Goal: Task Accomplishment & Management: Manage account settings

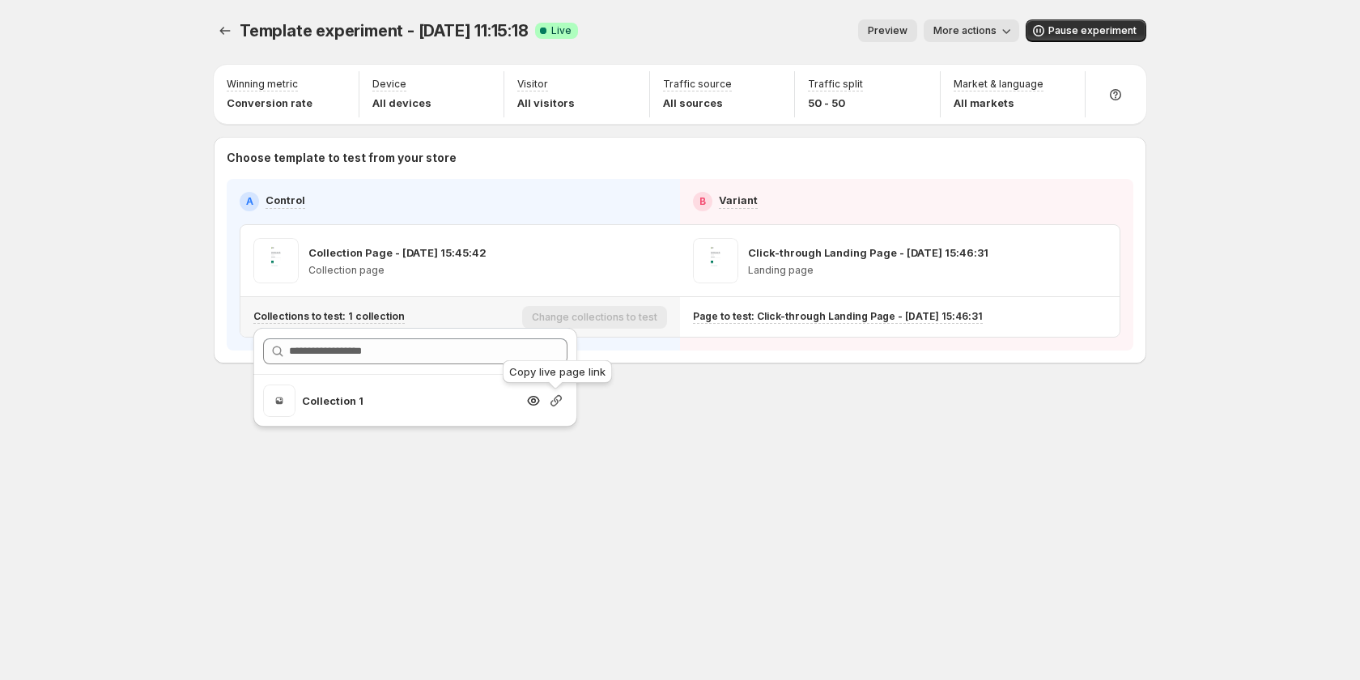
click at [551, 403] on icon "button" at bounding box center [556, 401] width 16 height 16
click at [556, 400] on icon "button" at bounding box center [556, 401] width 16 height 16
drag, startPoint x: 555, startPoint y: 398, endPoint x: 544, endPoint y: 404, distance: 12.4
click at [555, 398] on icon "button" at bounding box center [556, 401] width 16 height 16
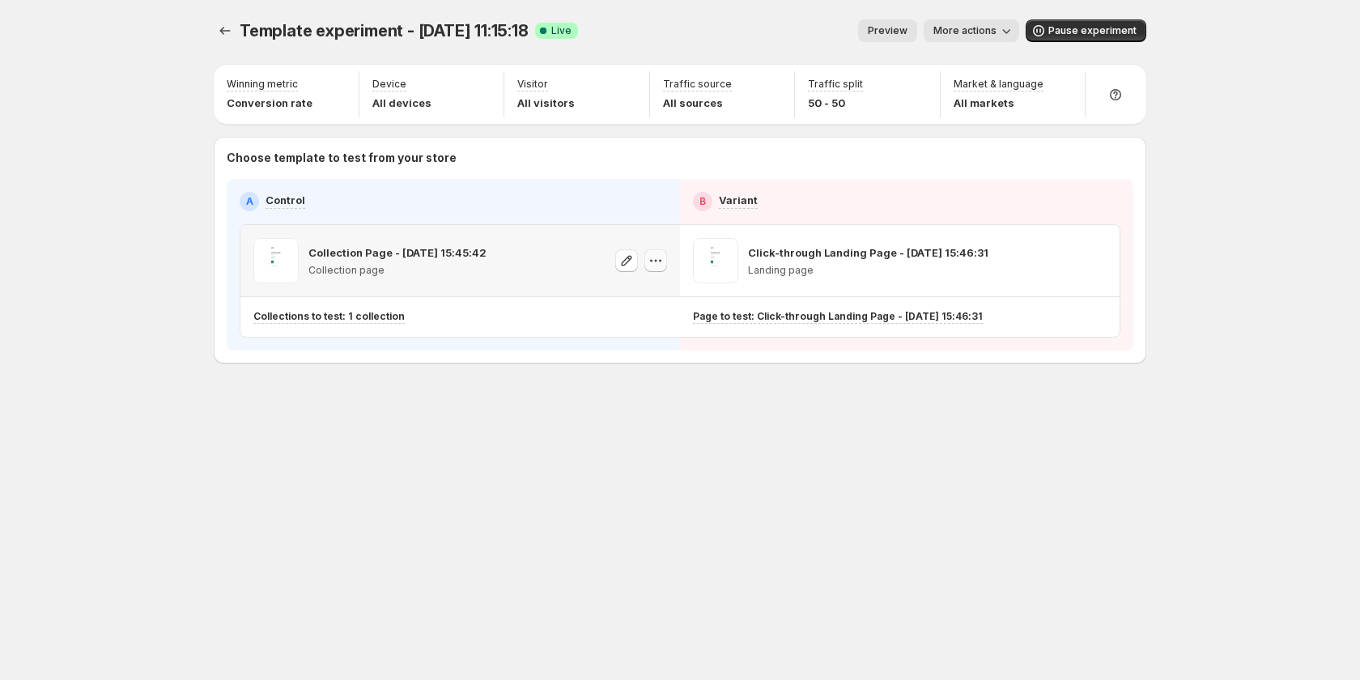
click at [661, 263] on icon "button" at bounding box center [656, 261] width 16 height 16
click at [668, 355] on span "582020612550034135" at bounding box center [635, 352] width 112 height 12
click at [654, 270] on button "button" at bounding box center [655, 260] width 23 height 23
click at [632, 343] on span "Copy ID 582020612550034135" at bounding box center [671, 343] width 184 height 32
click at [1089, 263] on icon "button" at bounding box center [1095, 261] width 16 height 16
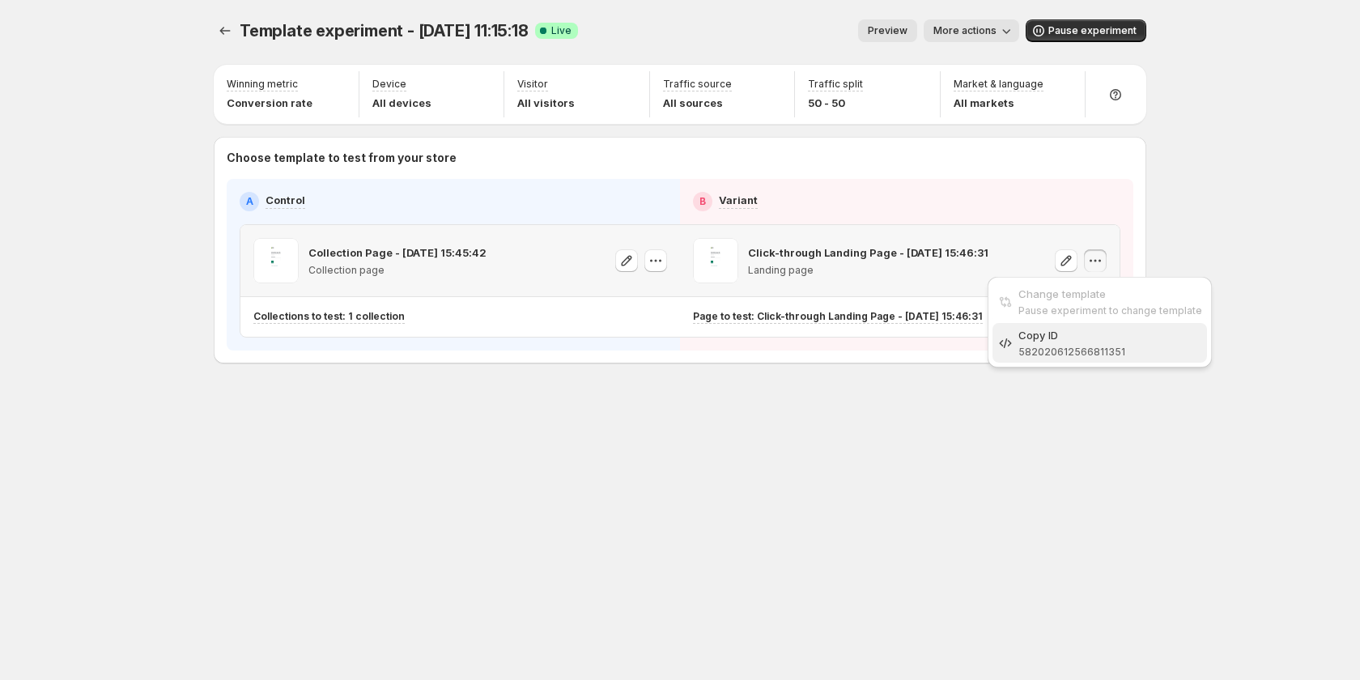
click at [1060, 339] on div "Copy ID" at bounding box center [1110, 335] width 184 height 16
click at [644, 254] on button "button" at bounding box center [655, 260] width 23 height 23
click at [508, 413] on div "Template experiment - [DATE] 11:15:18. This page is ready Template experiment -…" at bounding box center [679, 225] width 971 height 451
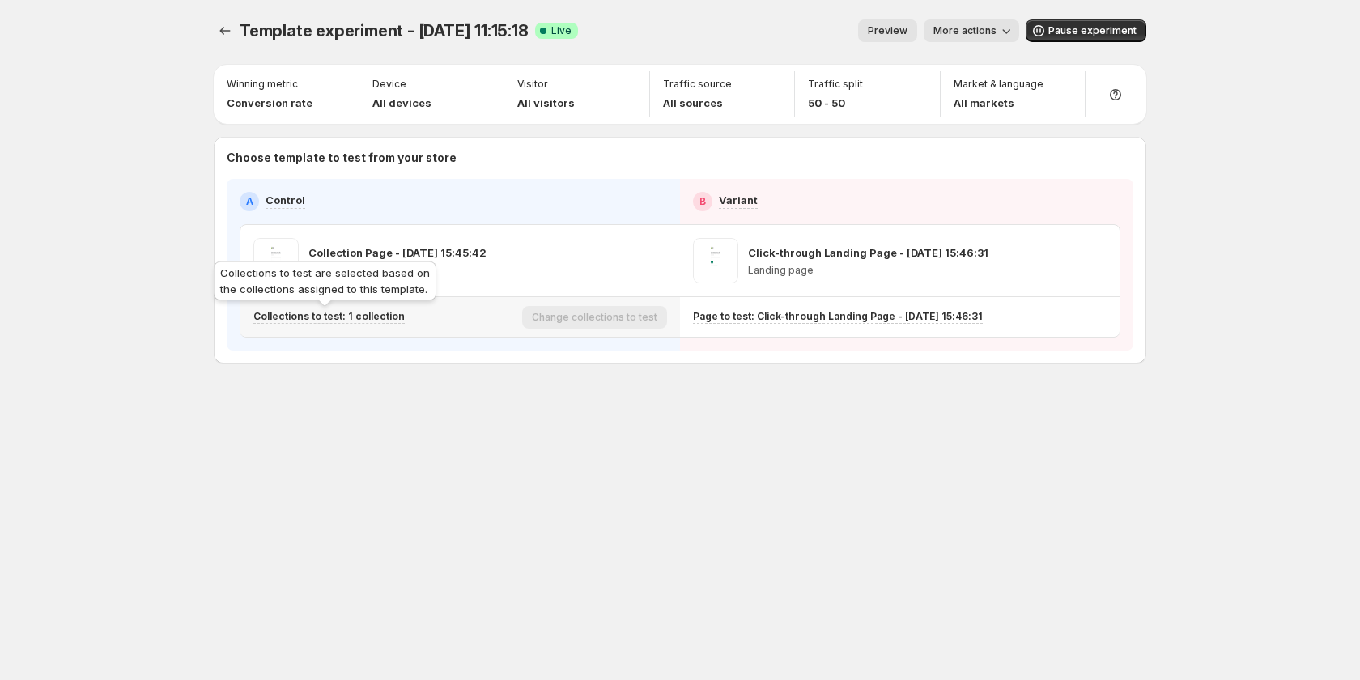
click at [372, 313] on p "Collections to test: 1 collection" at bounding box center [328, 316] width 151 height 13
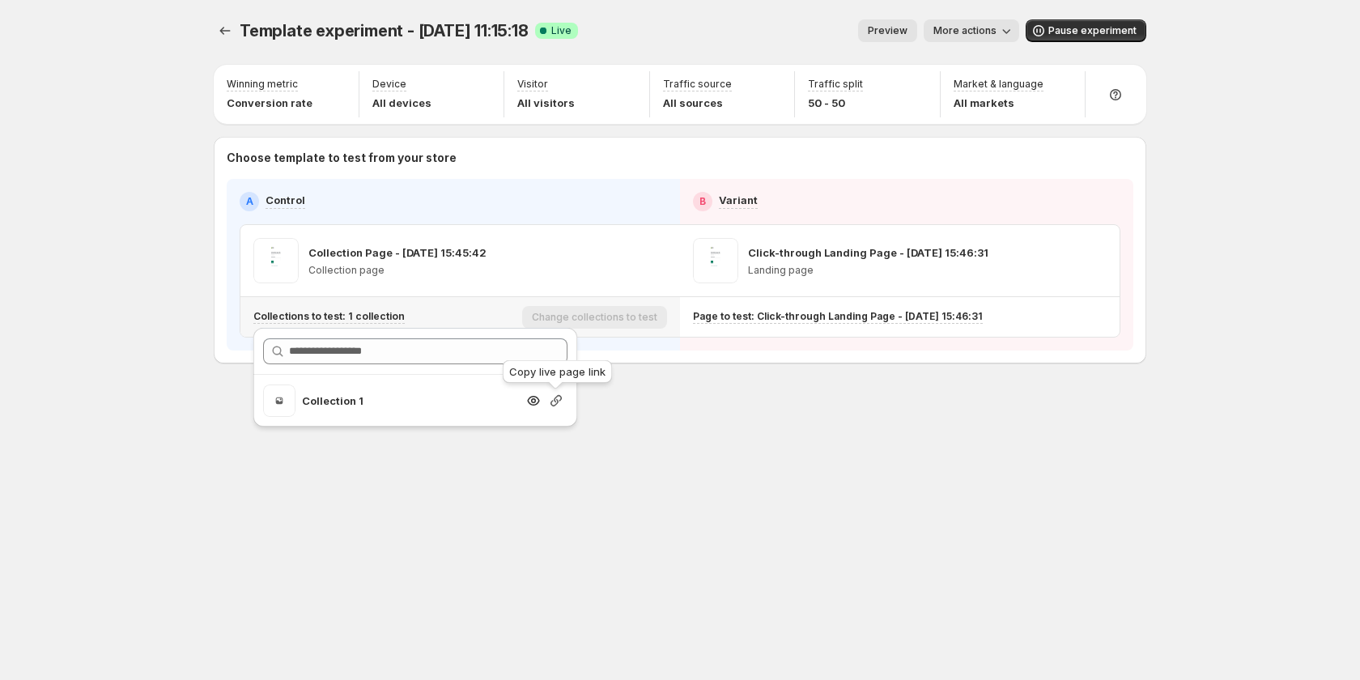
click at [555, 403] on icon "button" at bounding box center [556, 401] width 16 height 16
click at [1093, 264] on icon "button" at bounding box center [1095, 261] width 16 height 16
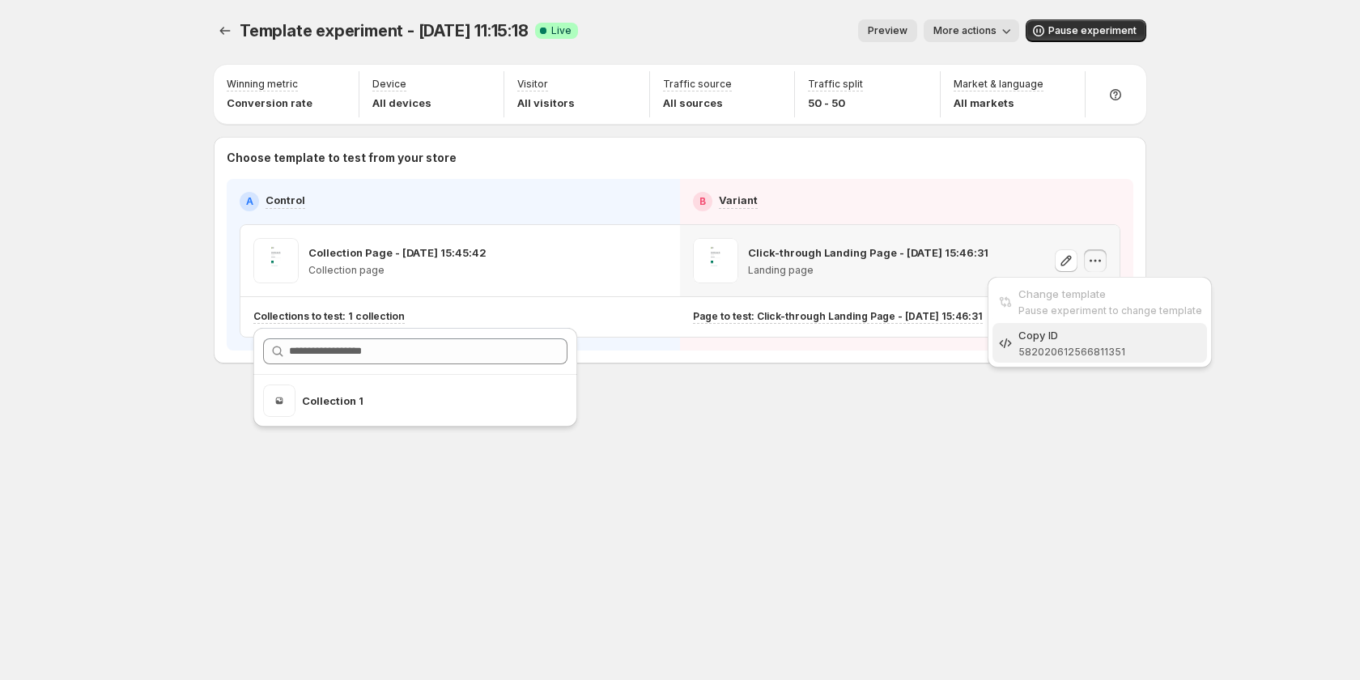
click at [1062, 337] on div "Copy ID" at bounding box center [1110, 335] width 184 height 16
click at [916, 32] on button "Preview" at bounding box center [887, 30] width 59 height 23
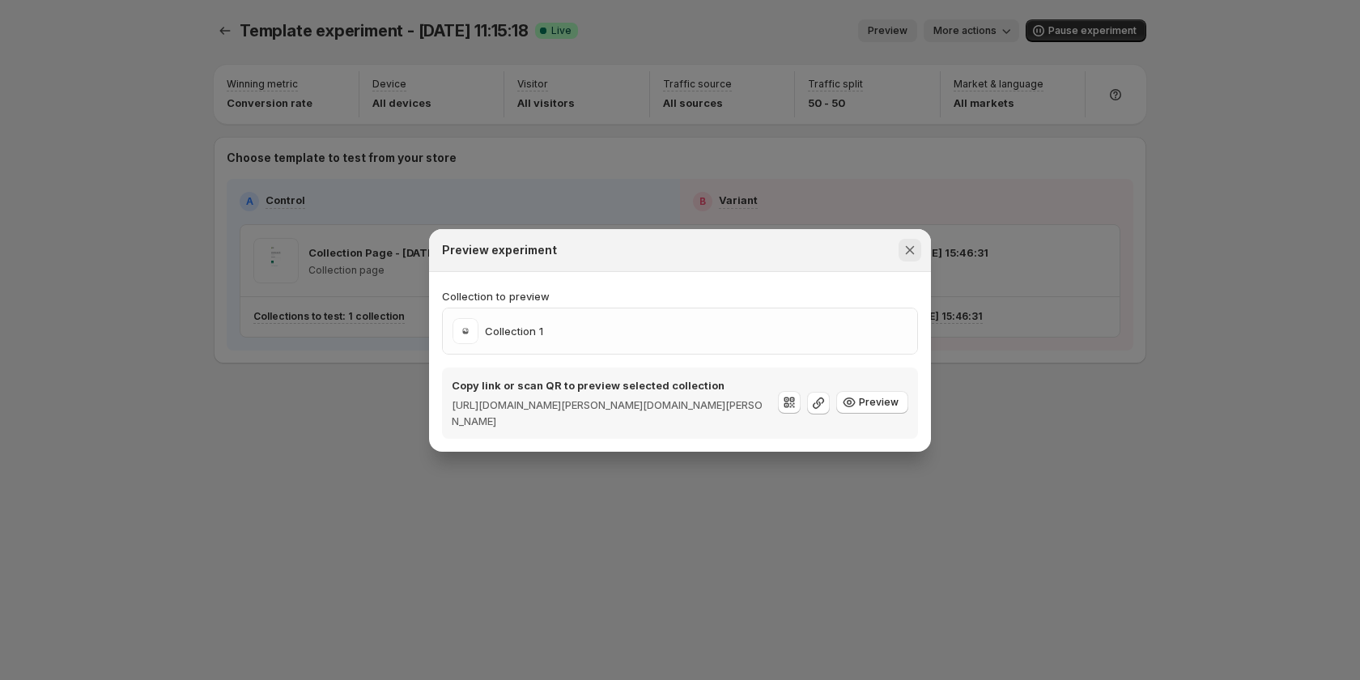
click at [916, 249] on icon "Close" at bounding box center [910, 250] width 16 height 16
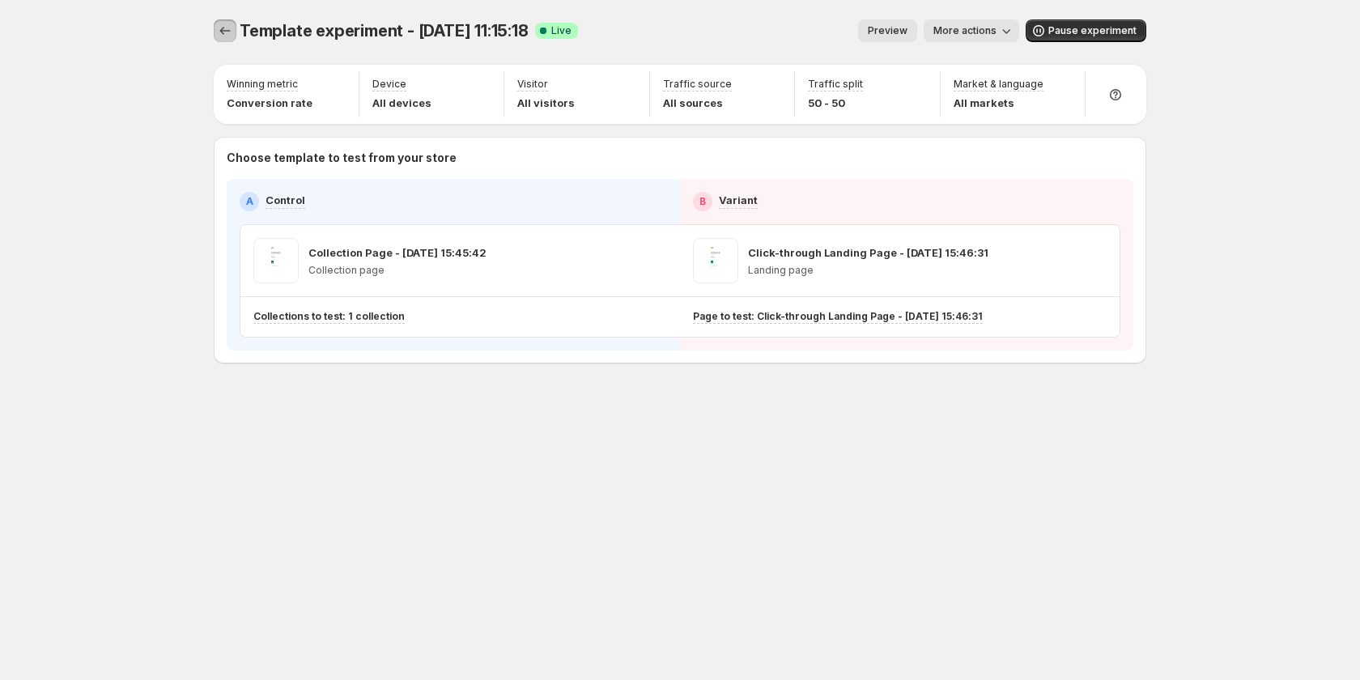
click at [232, 28] on icon "Experiments" at bounding box center [225, 31] width 16 height 16
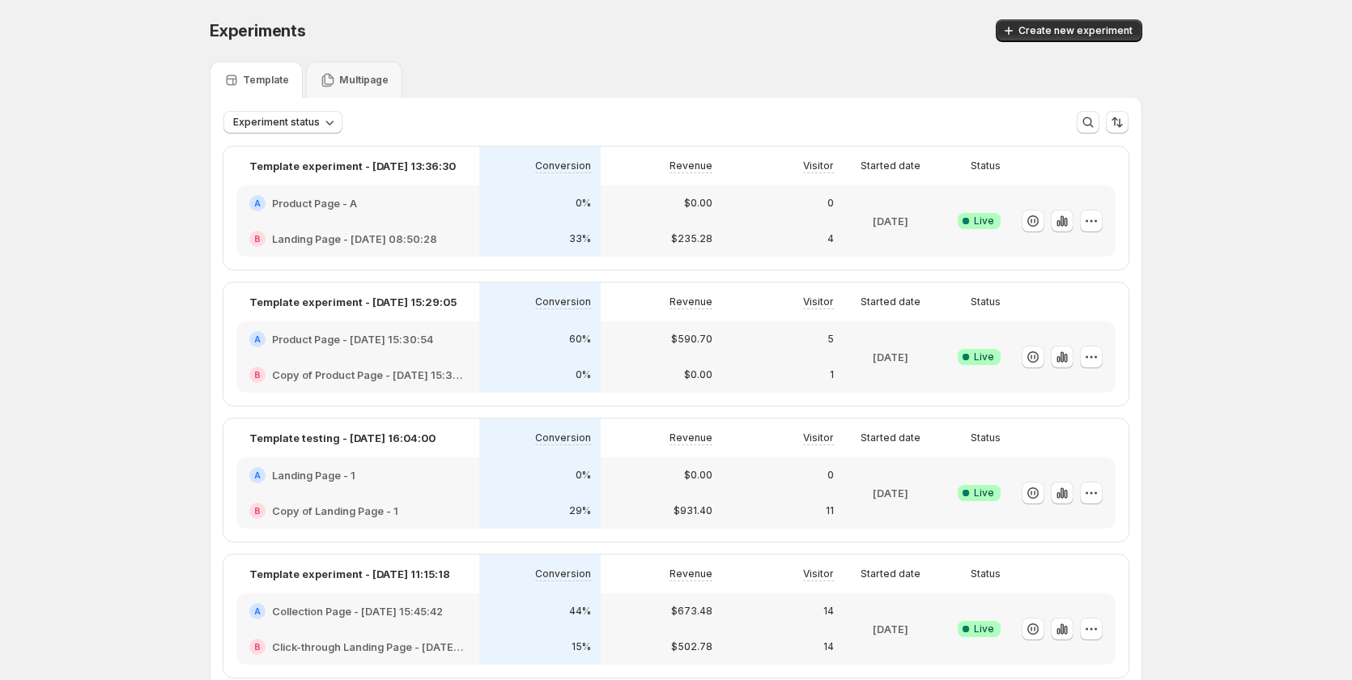
scroll to position [162, 0]
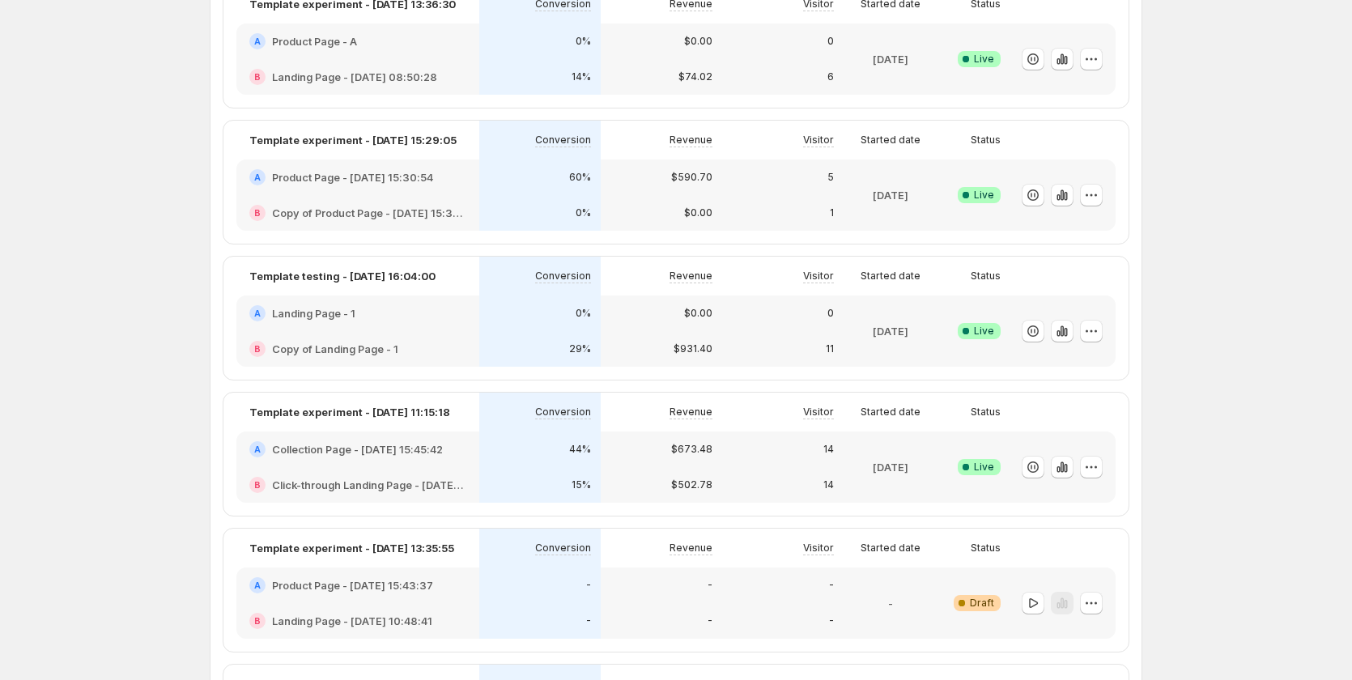
click at [517, 435] on div "44%" at bounding box center [539, 450] width 121 height 36
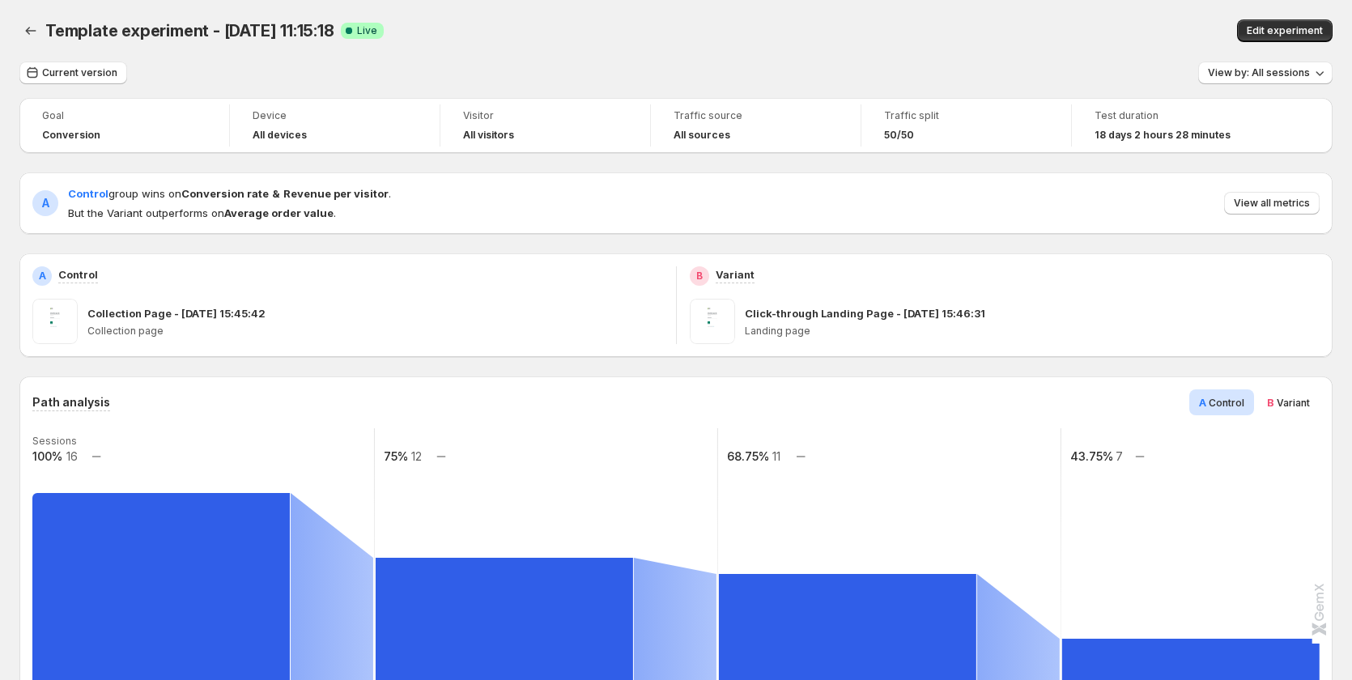
click at [84, 59] on div "Template experiment - [DATE] 11:15:18. This page is ready Template experiment -…" at bounding box center [675, 31] width 1313 height 62
click at [95, 79] on button "Current version" at bounding box center [73, 73] width 108 height 23
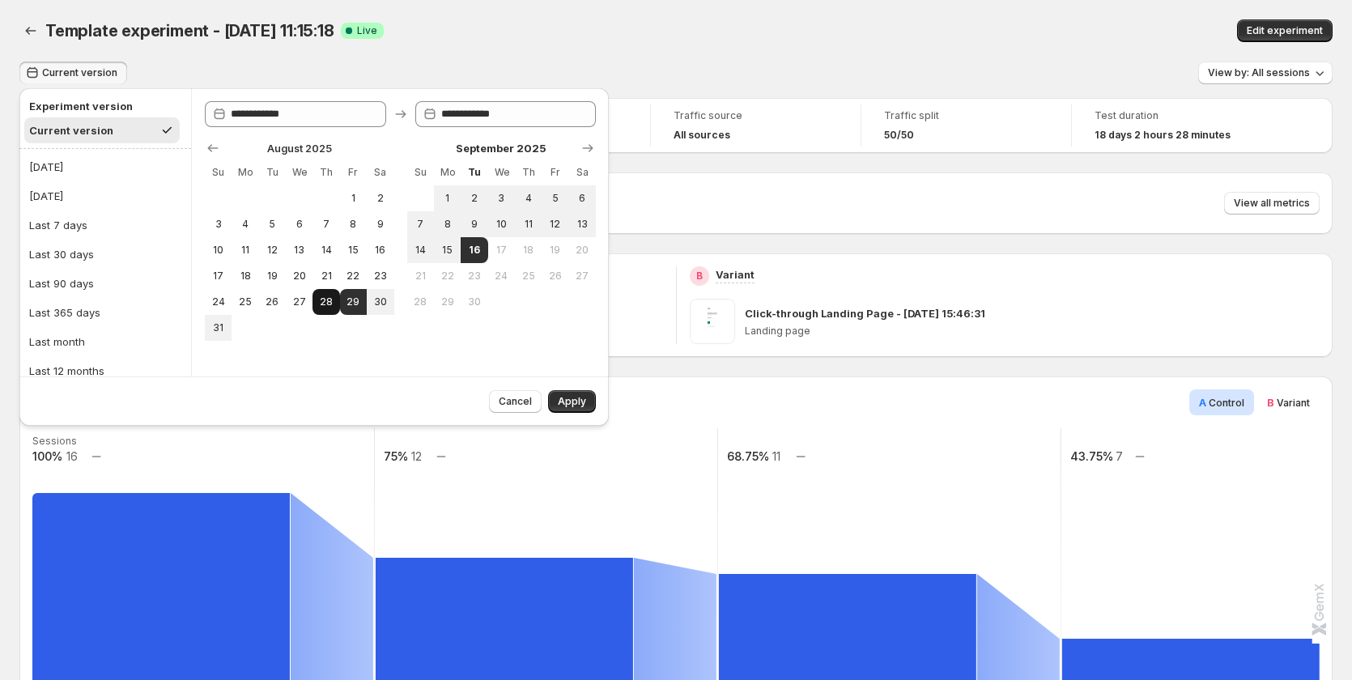
click at [332, 289] on button "28" at bounding box center [325, 302] width 27 height 26
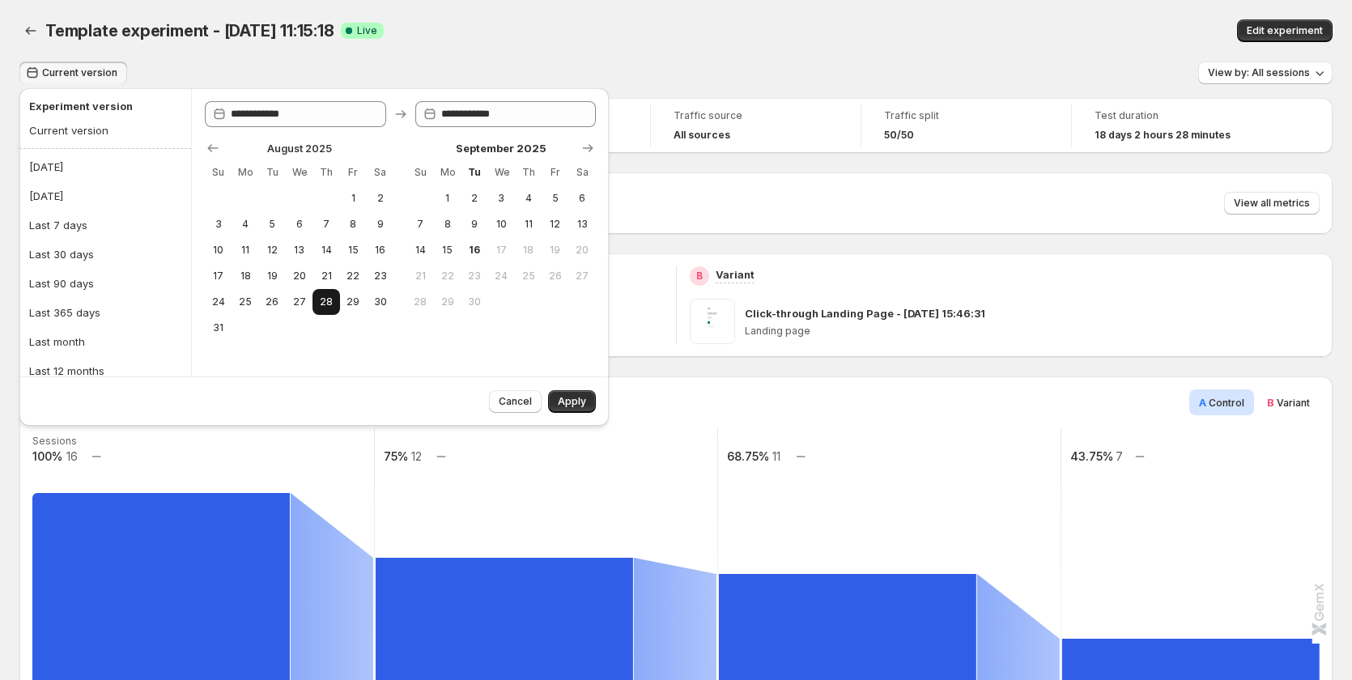
type input "**********"
click at [483, 253] on button "16" at bounding box center [474, 250] width 27 height 26
type input "**********"
click at [566, 393] on button "Apply" at bounding box center [572, 401] width 48 height 23
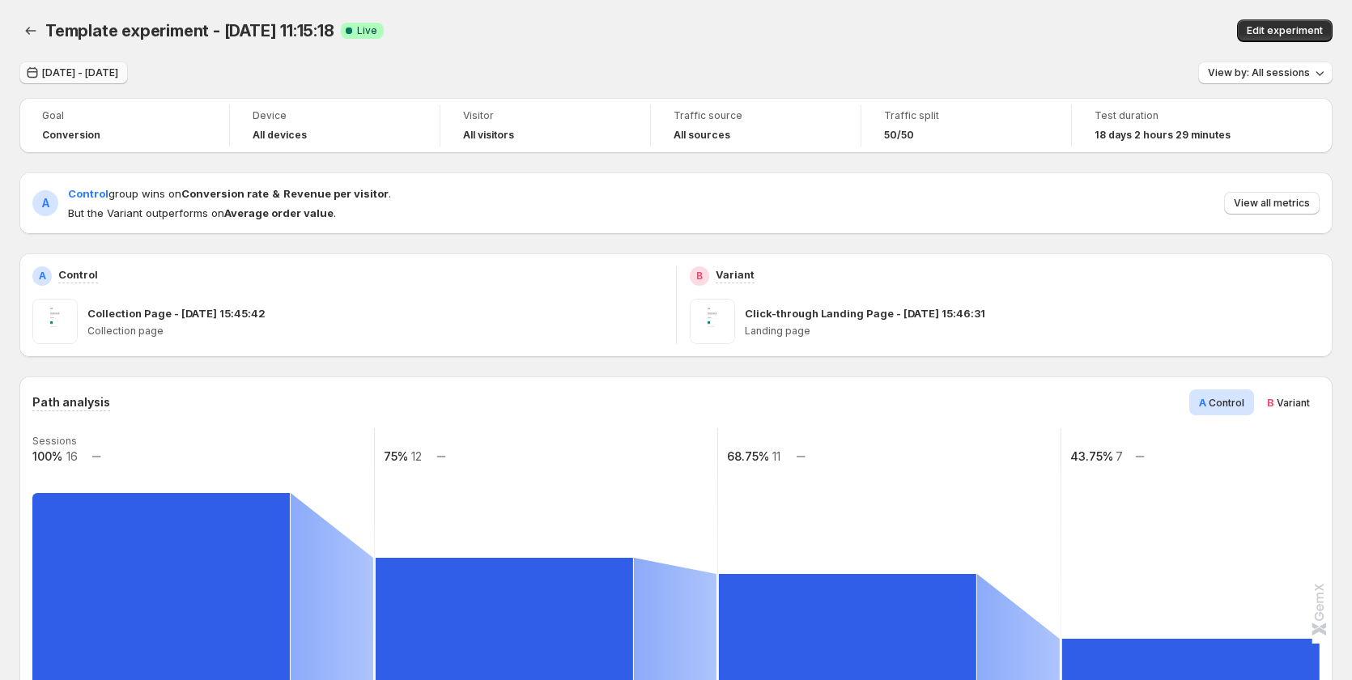
click at [82, 73] on span "[DATE] - [DATE]" at bounding box center [80, 72] width 76 height 13
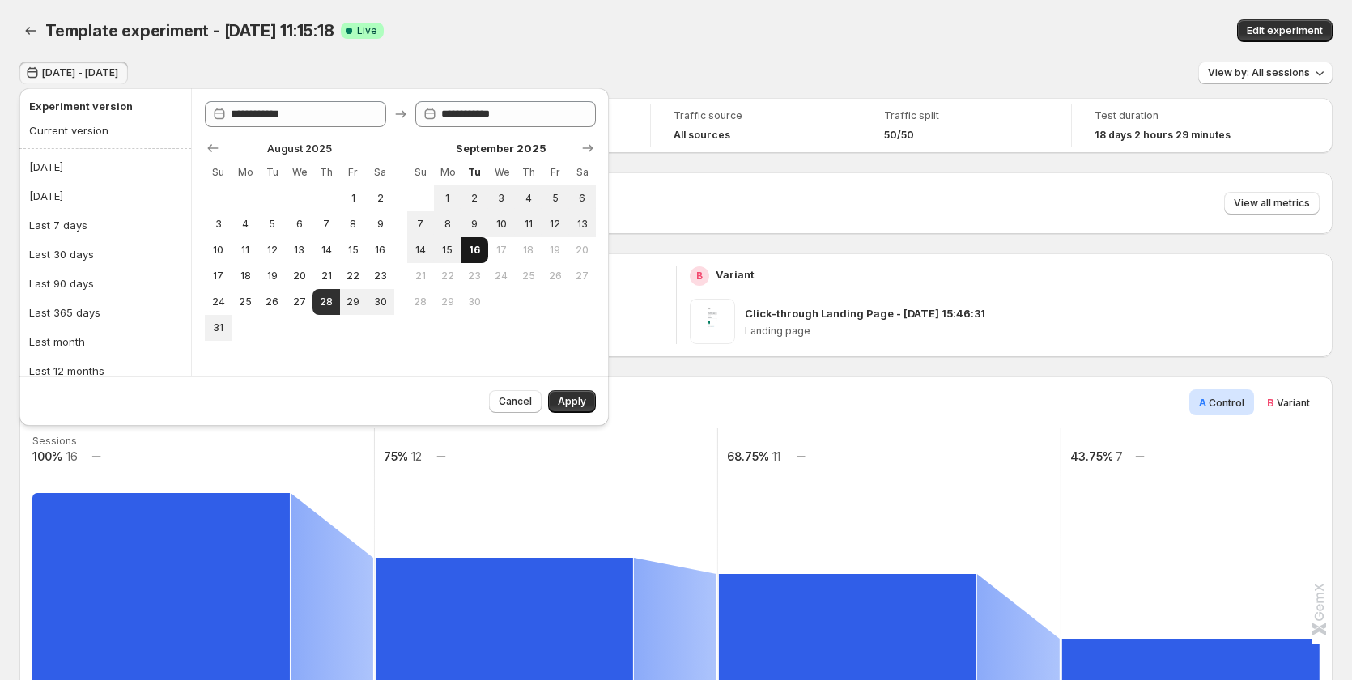
click at [471, 254] on span "16" at bounding box center [474, 250] width 14 height 13
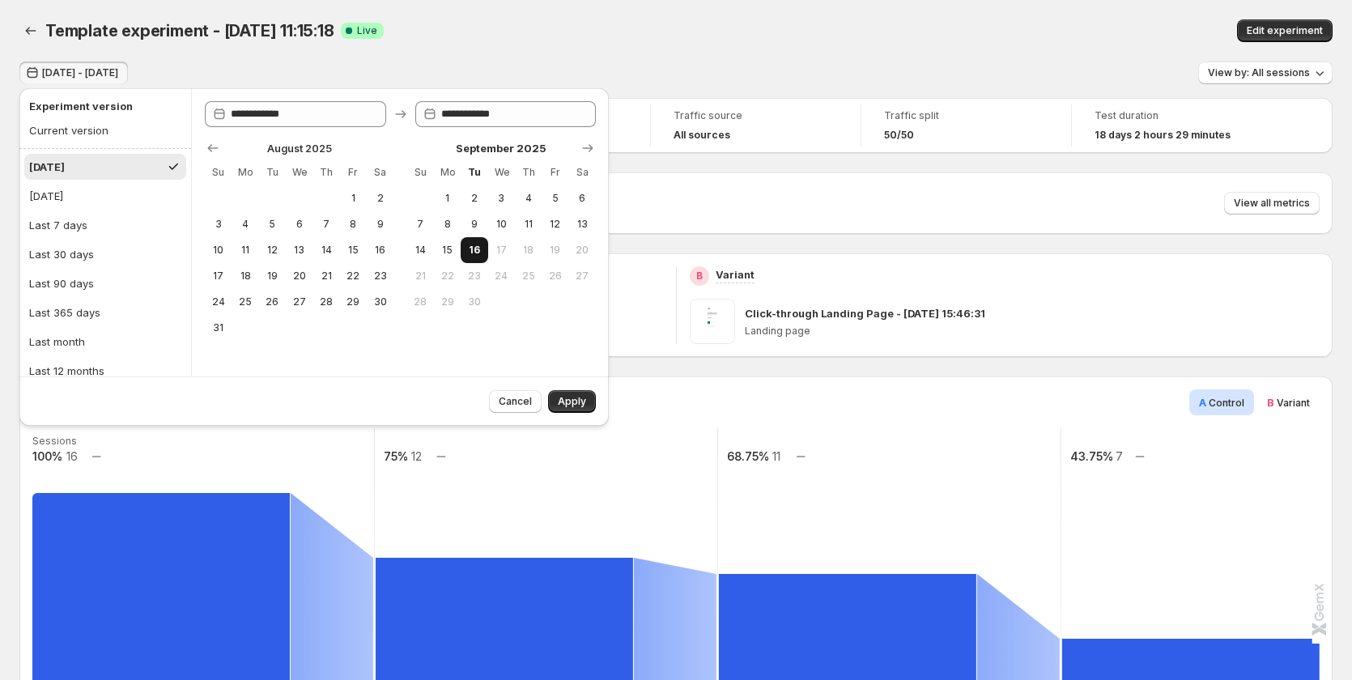
type input "**********"
click at [579, 398] on span "Apply" at bounding box center [572, 401] width 28 height 13
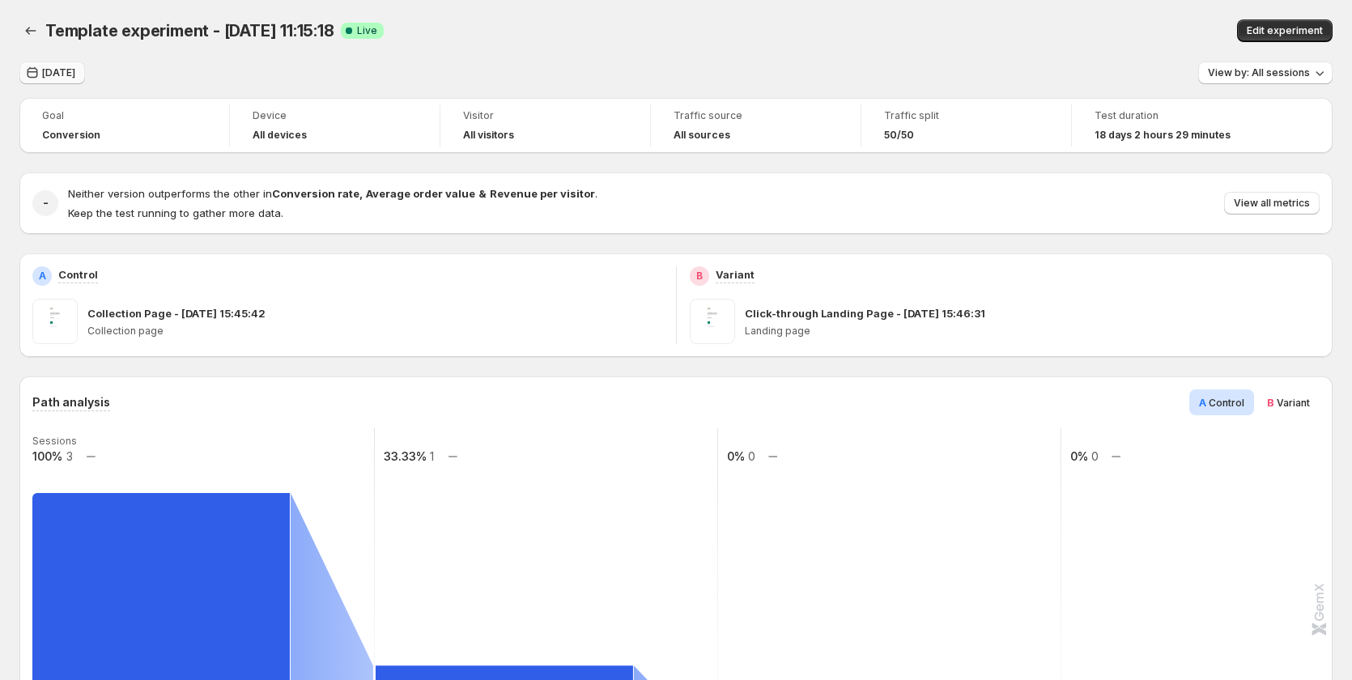
click at [67, 79] on button "[DATE]" at bounding box center [52, 73] width 66 height 23
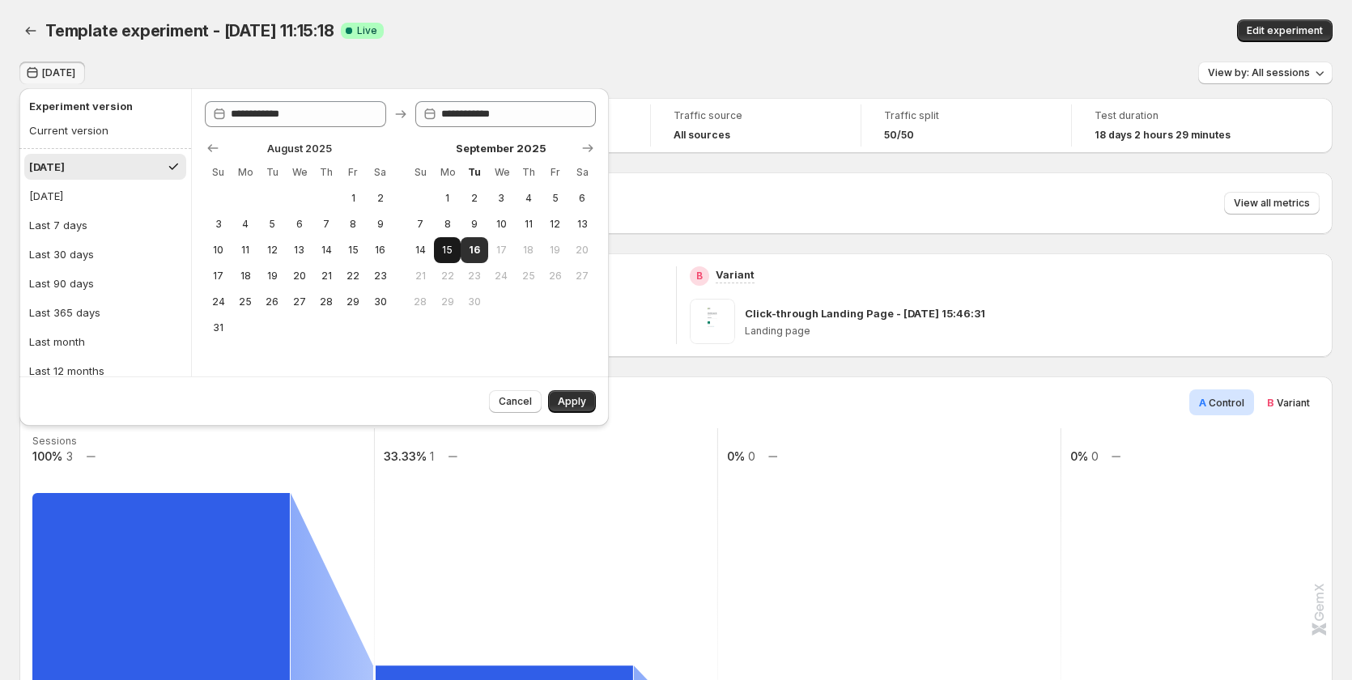
click at [453, 250] on span "15" at bounding box center [447, 250] width 14 height 13
type input "**********"
click at [472, 250] on span "16" at bounding box center [474, 250] width 14 height 13
type input "**********"
click at [568, 390] on button "Apply" at bounding box center [572, 401] width 48 height 23
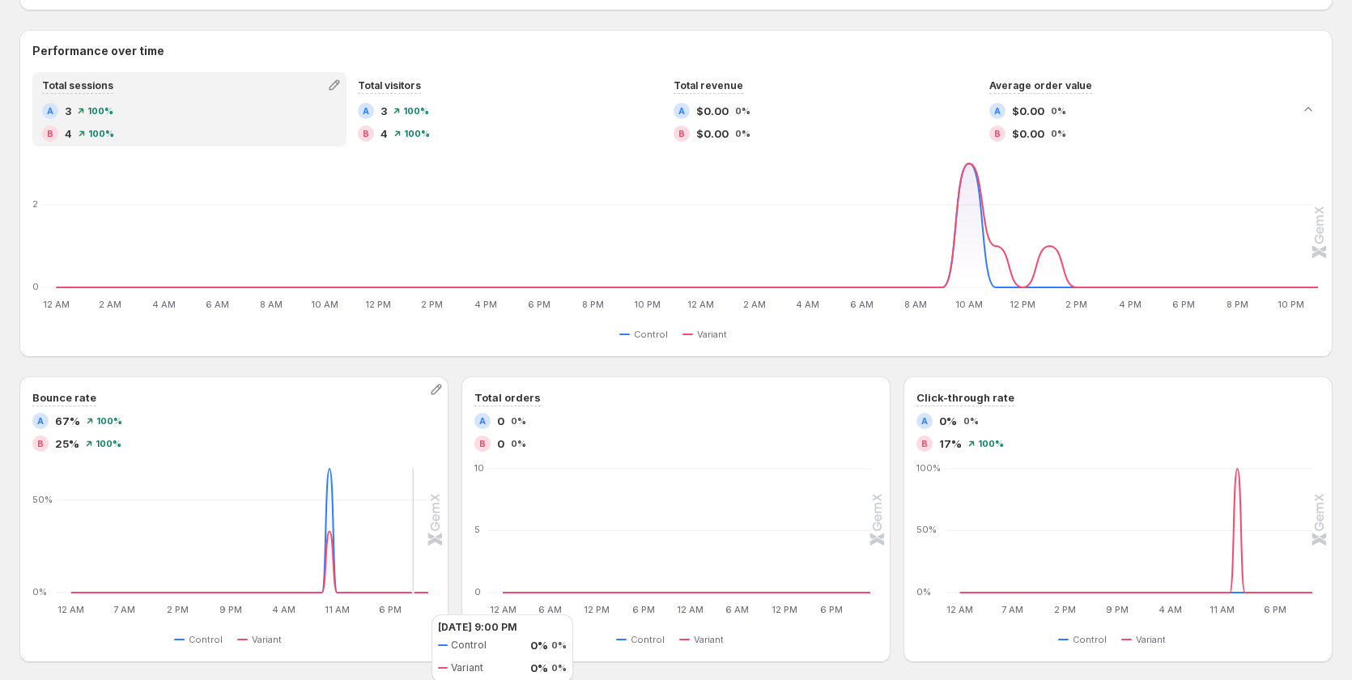
scroll to position [891, 0]
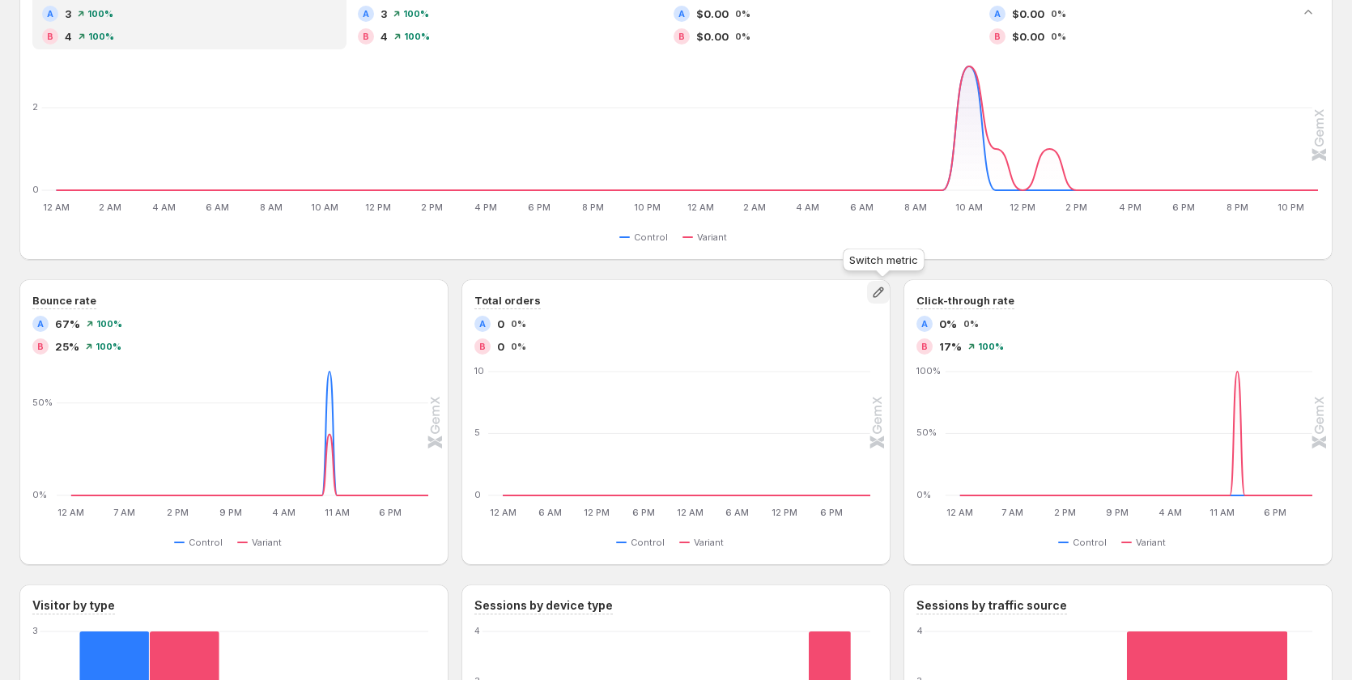
click at [886, 296] on icon "button" at bounding box center [878, 292] width 16 height 16
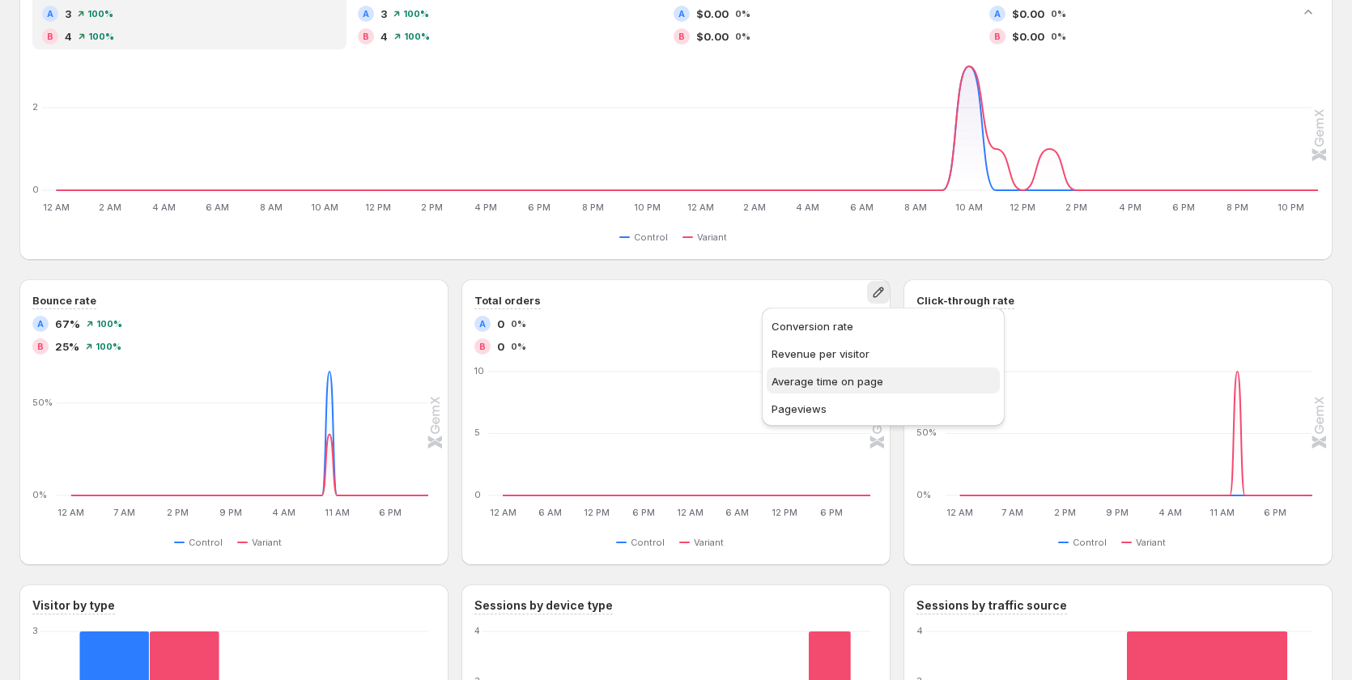
click at [831, 386] on span "Average time on page" at bounding box center [828, 381] width 112 height 13
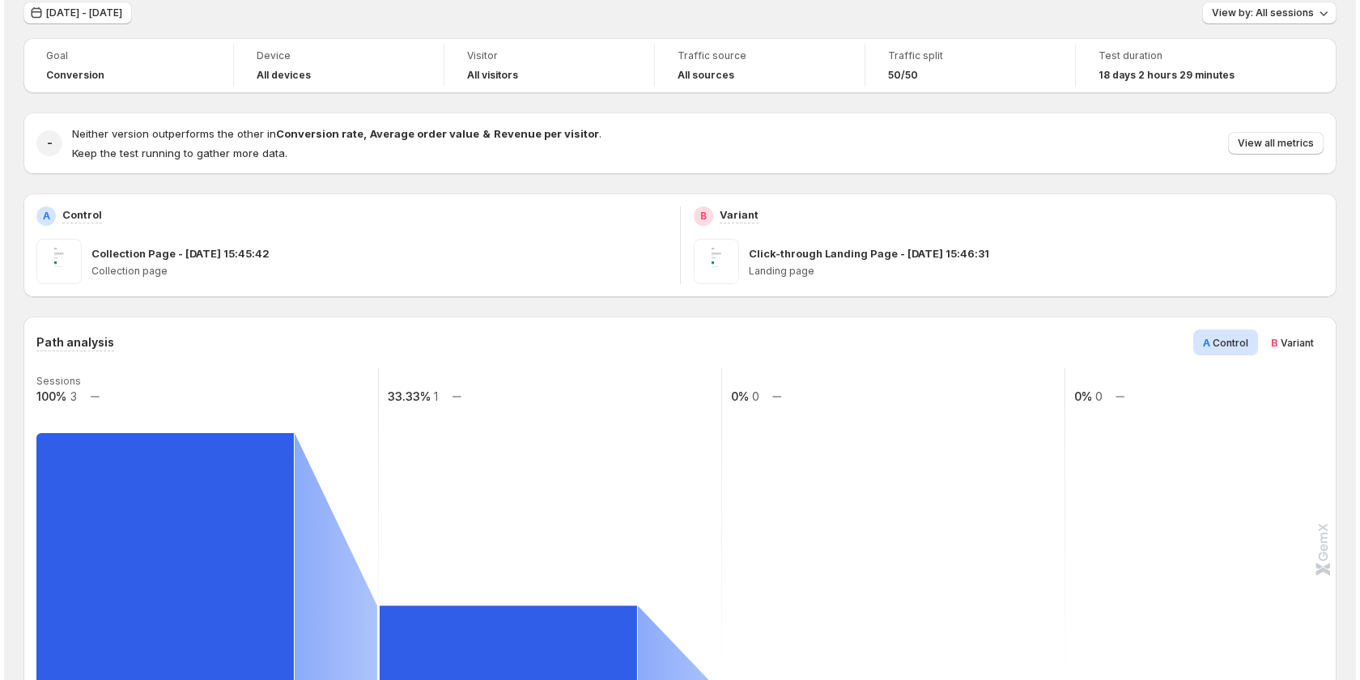
scroll to position [0, 0]
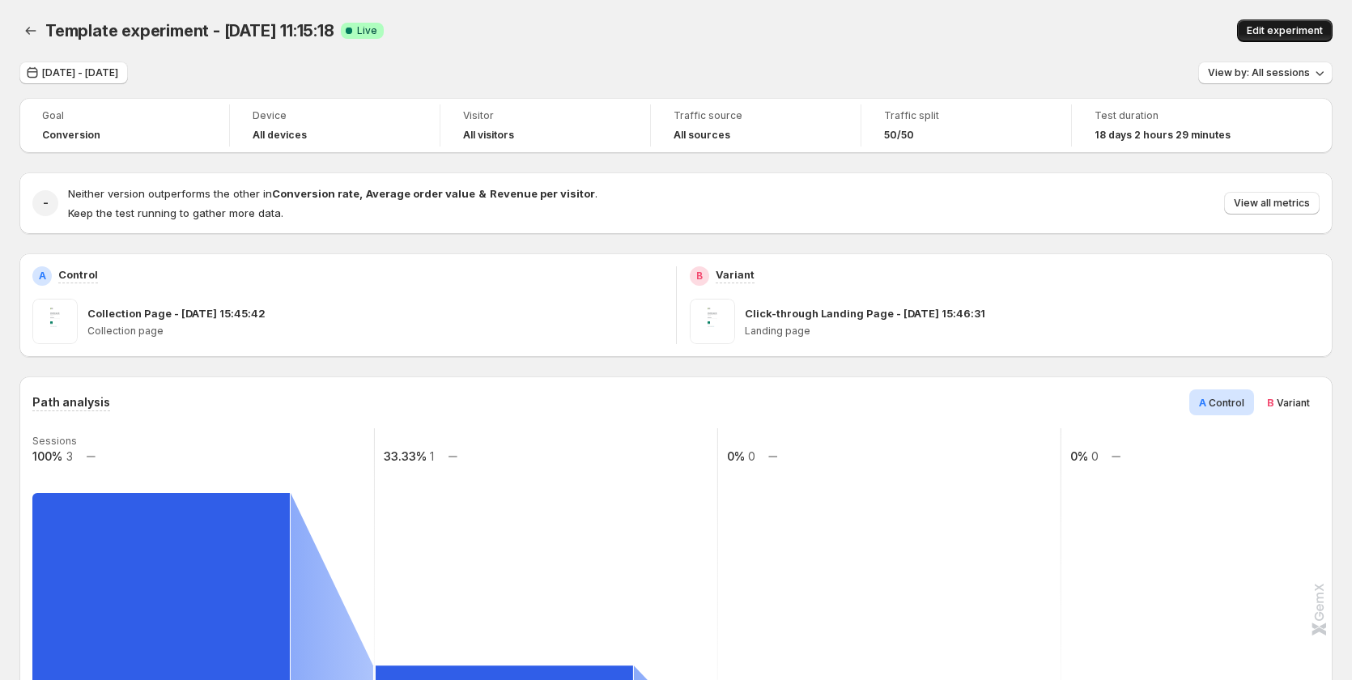
click at [1288, 25] on span "Edit experiment" at bounding box center [1285, 30] width 76 height 13
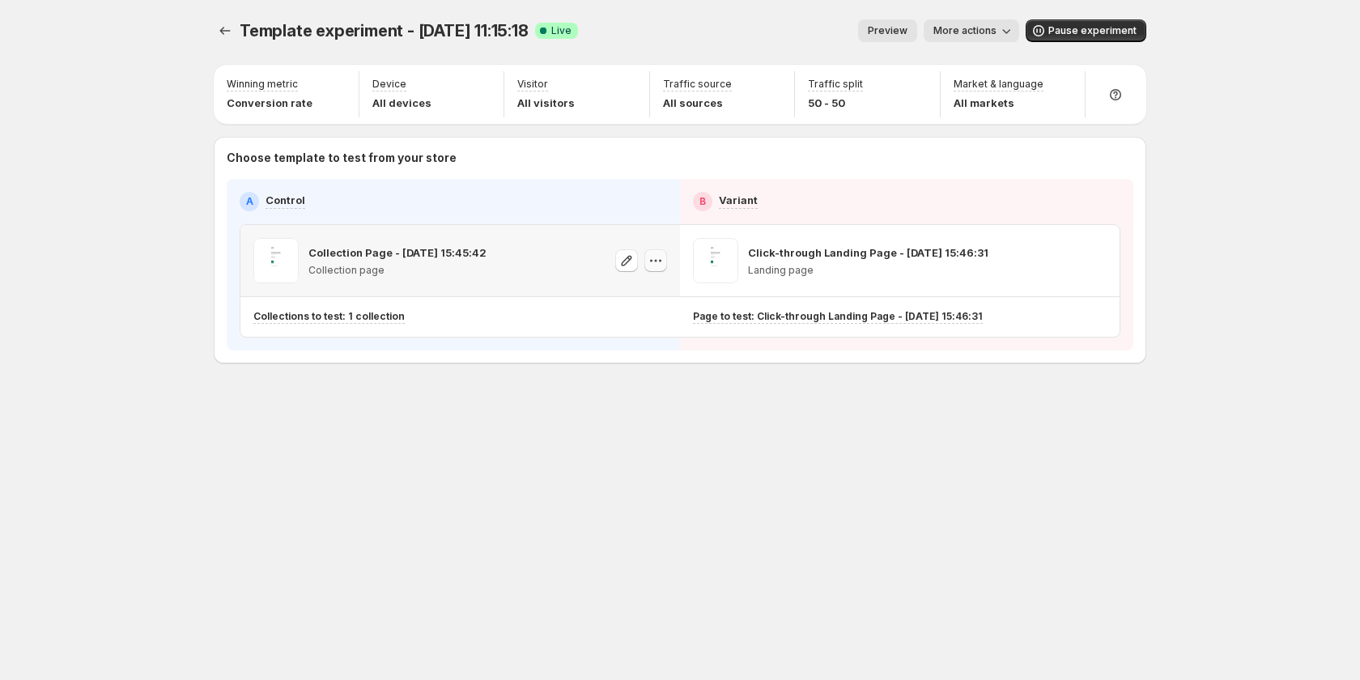
click at [657, 259] on icon "button" at bounding box center [656, 261] width 16 height 16
click at [511, 358] on div "Choose template to test from your store A Control B Variant Collection Page - […" at bounding box center [680, 250] width 933 height 227
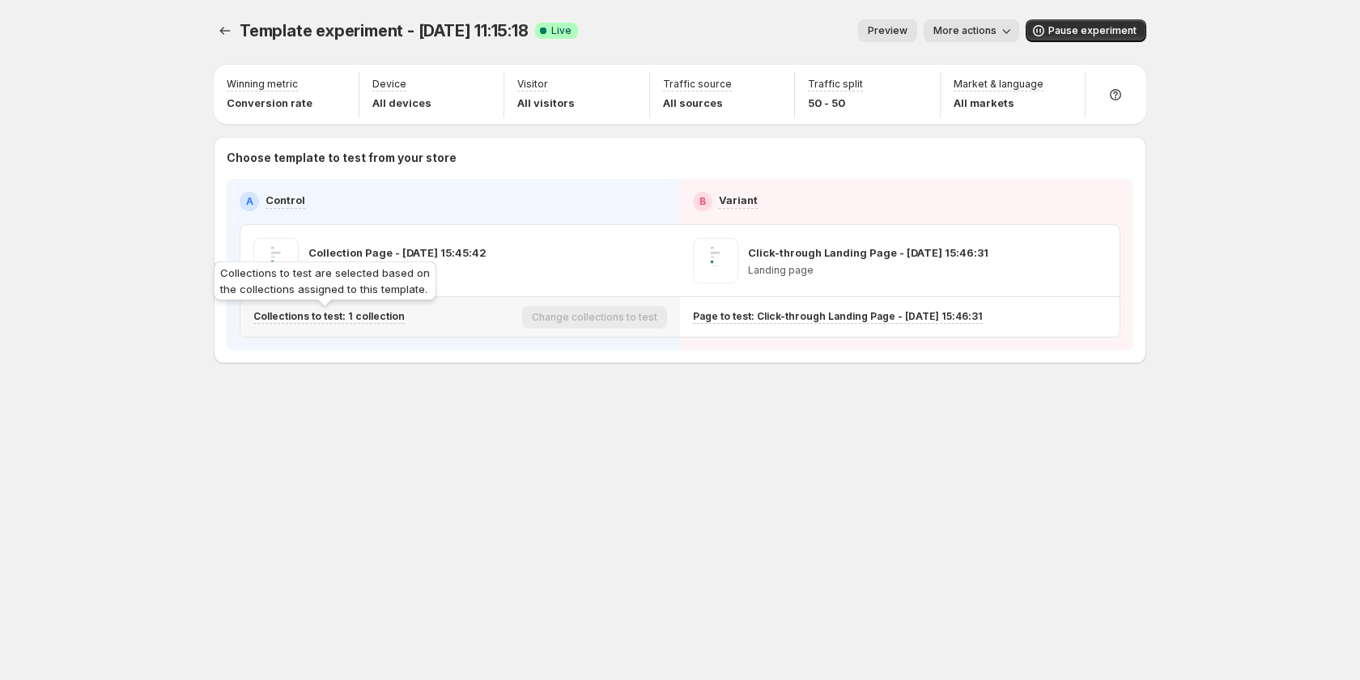
click at [377, 313] on p "Collections to test: 1 collection" at bounding box center [328, 316] width 151 height 13
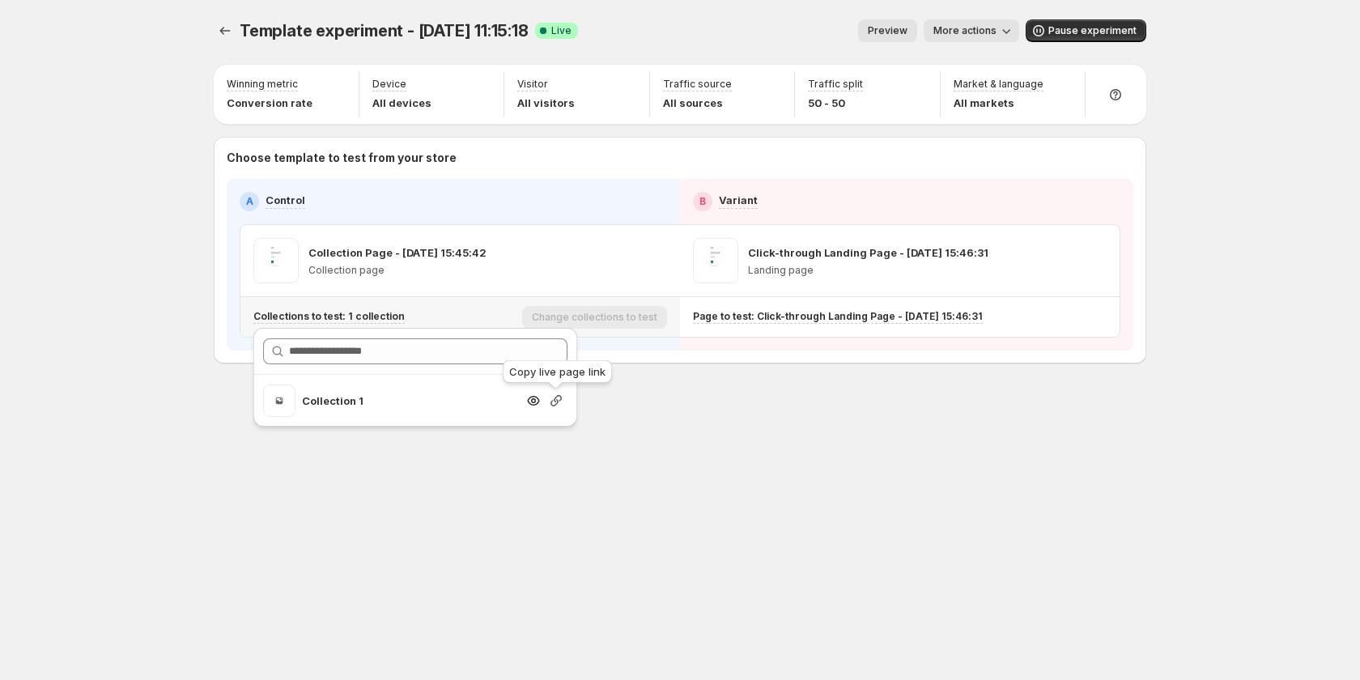
click at [555, 399] on icon "button" at bounding box center [556, 400] width 11 height 11
click at [222, 32] on icon "Experiments" at bounding box center [225, 31] width 16 height 16
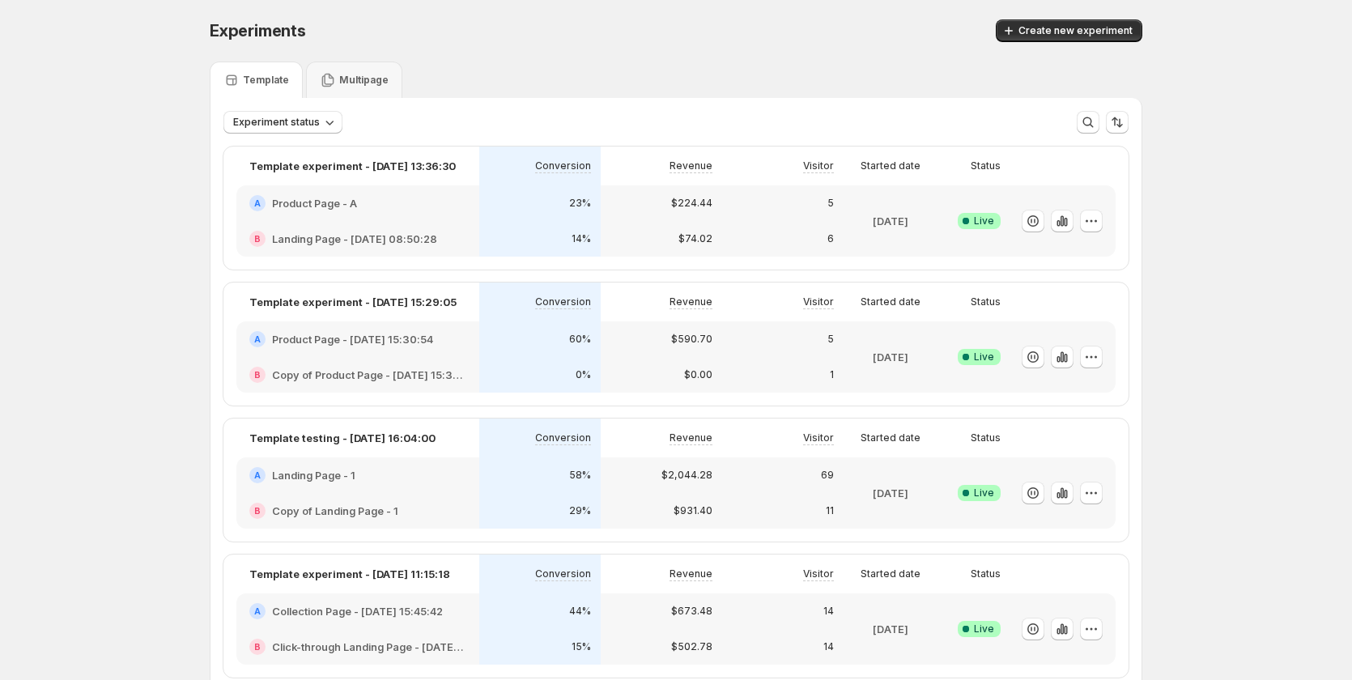
click at [521, 372] on div "0%" at bounding box center [540, 375] width 102 height 16
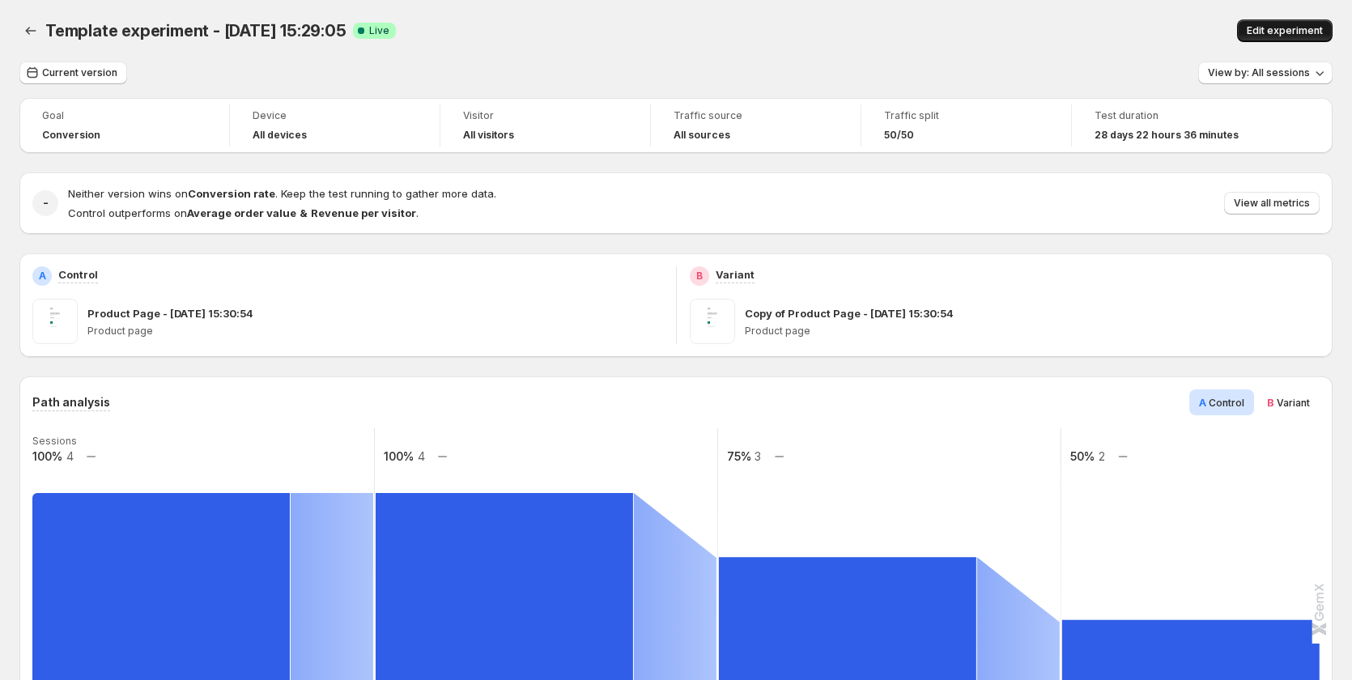
click at [1291, 33] on span "Edit experiment" at bounding box center [1285, 30] width 76 height 13
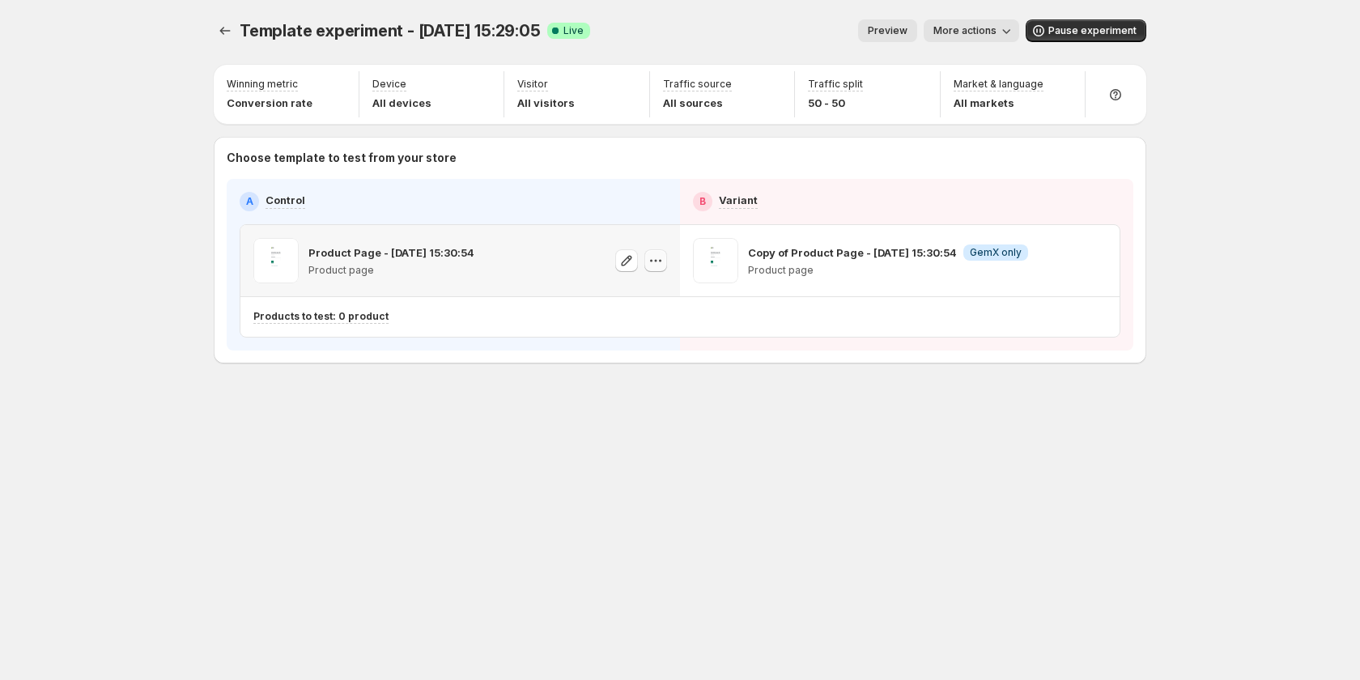
click at [655, 265] on icon "button" at bounding box center [656, 261] width 16 height 16
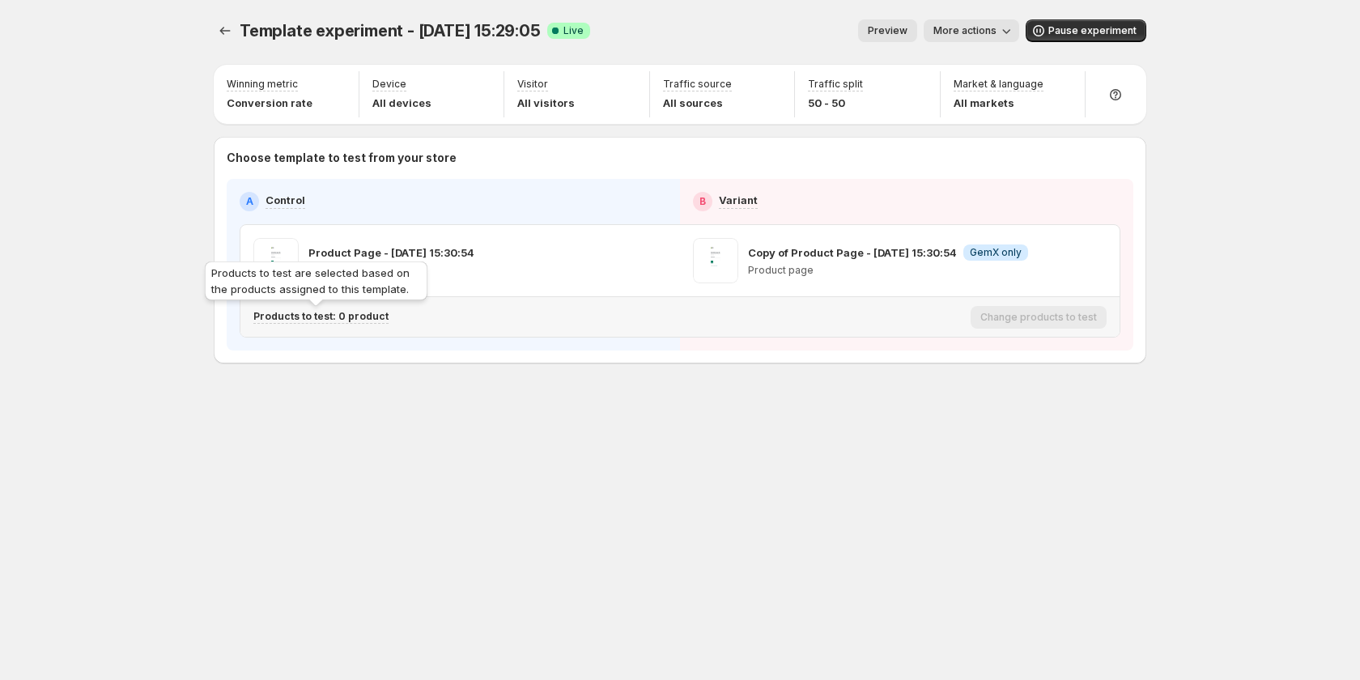
click at [359, 312] on p "Products to test: 0 product" at bounding box center [320, 316] width 135 height 13
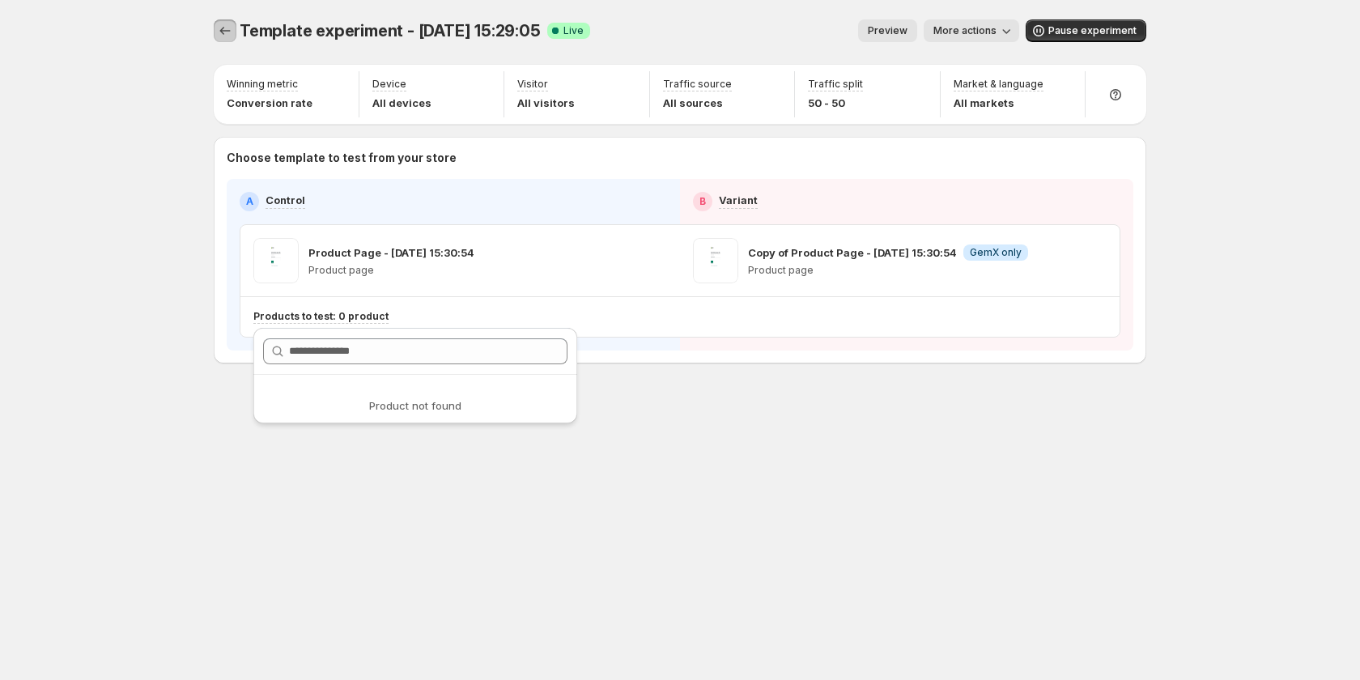
click at [223, 31] on icon "Experiments" at bounding box center [225, 31] width 16 height 16
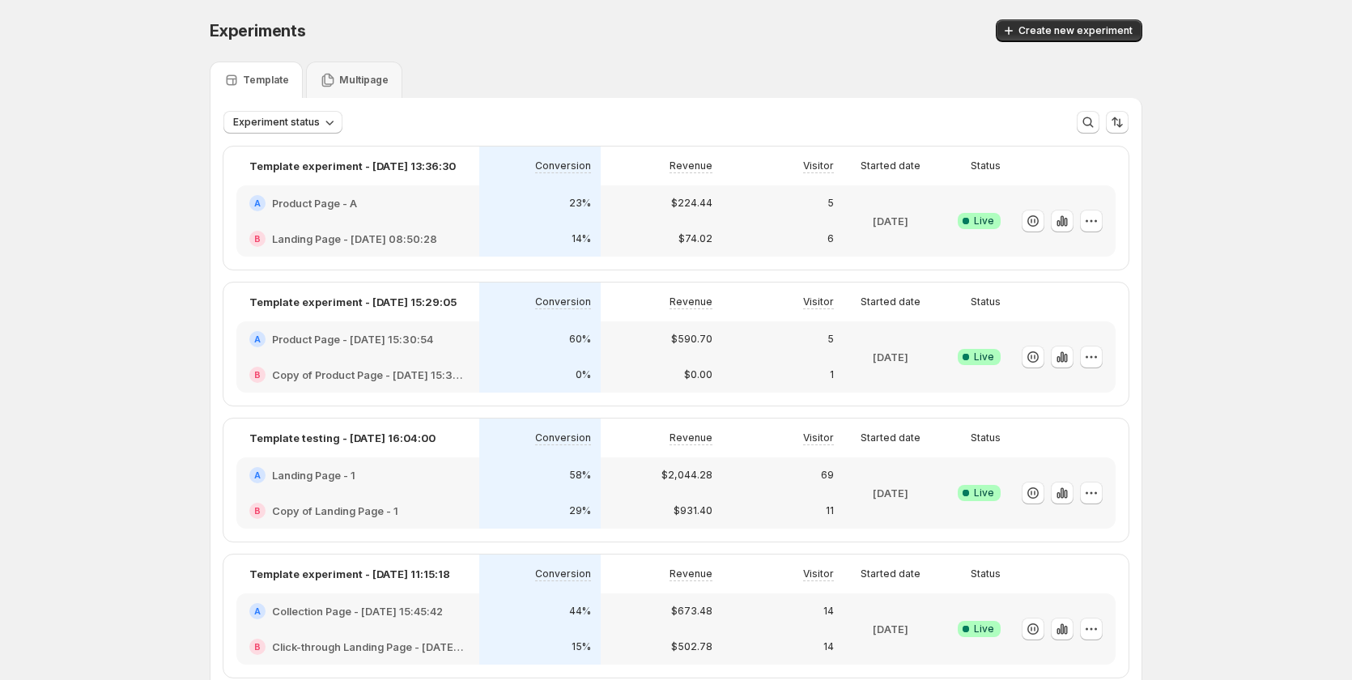
click at [457, 216] on div "A Product Page - A" at bounding box center [357, 203] width 243 height 36
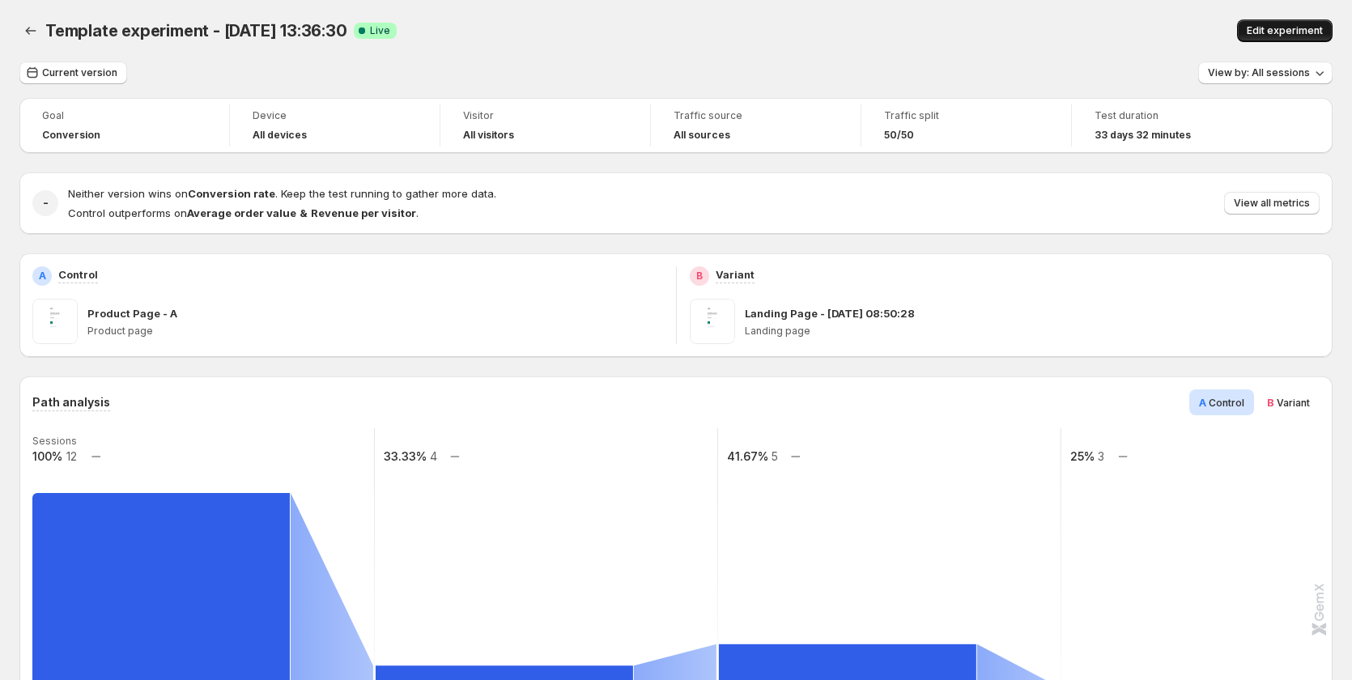
click at [1298, 33] on span "Edit experiment" at bounding box center [1285, 30] width 76 height 13
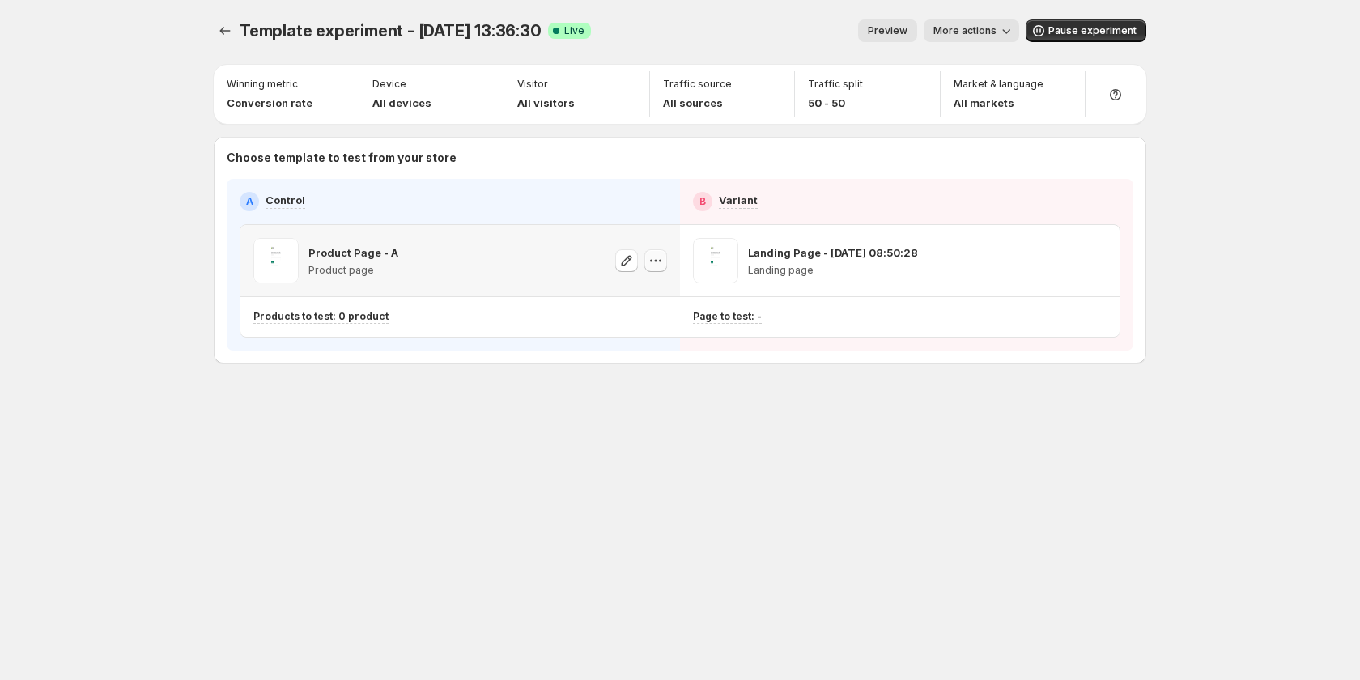
click at [654, 265] on icon "button" at bounding box center [656, 261] width 16 height 16
drag, startPoint x: 415, startPoint y: 355, endPoint x: 347, endPoint y: 320, distance: 76.8
click at [414, 355] on div "Choose template to test from your store A Control B Variant Product Page - A Pr…" at bounding box center [680, 250] width 933 height 227
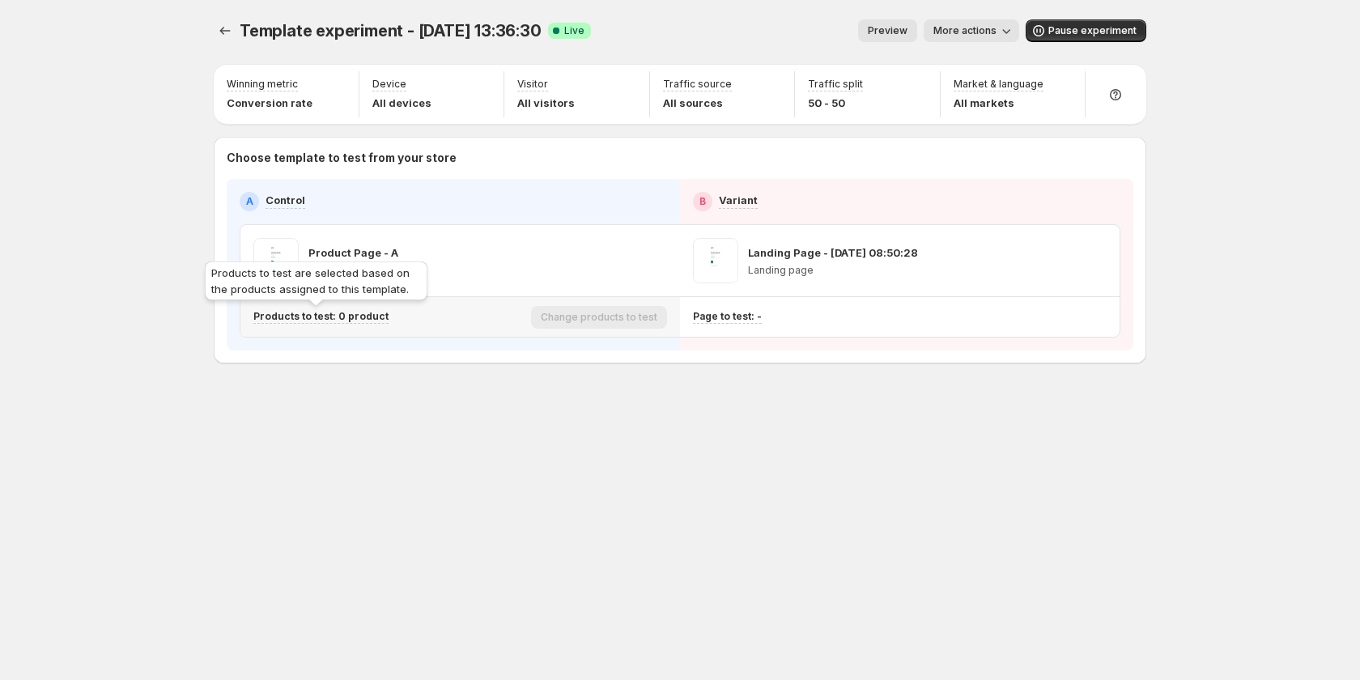
click at [347, 320] on p "Products to test: 0 product" at bounding box center [320, 316] width 135 height 13
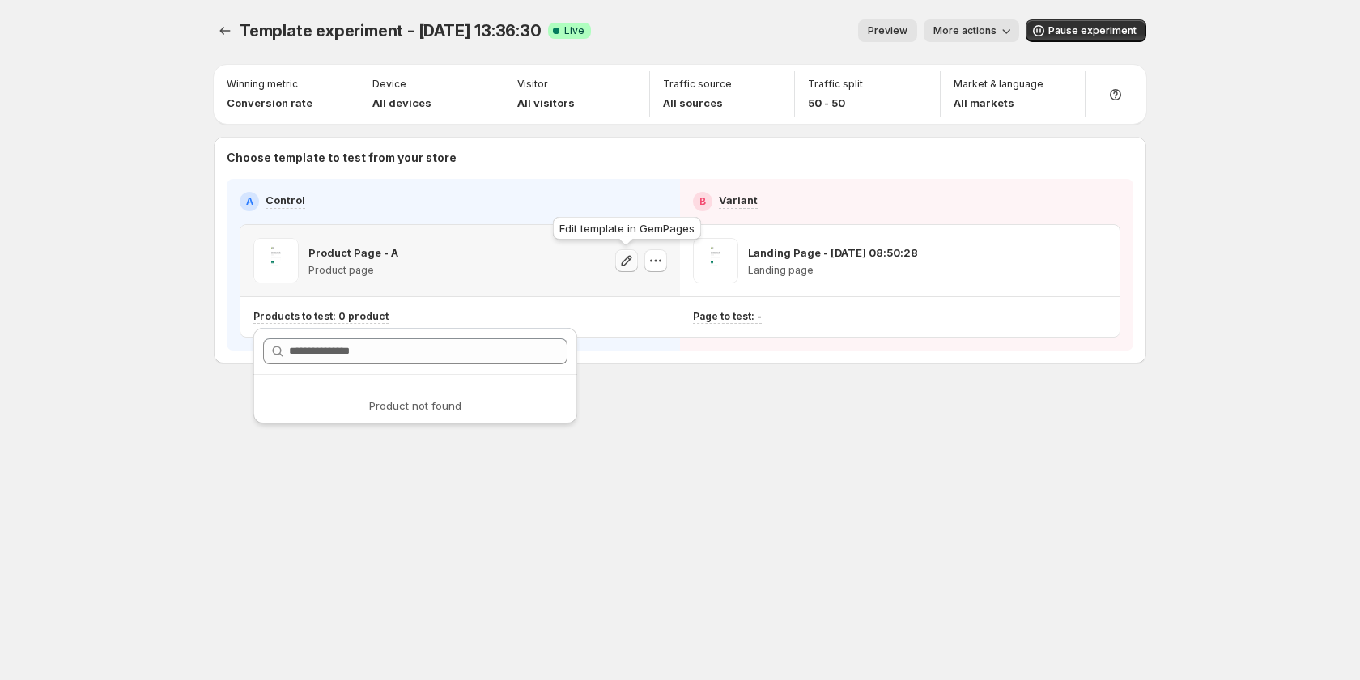
click at [623, 263] on icon "button" at bounding box center [627, 260] width 11 height 11
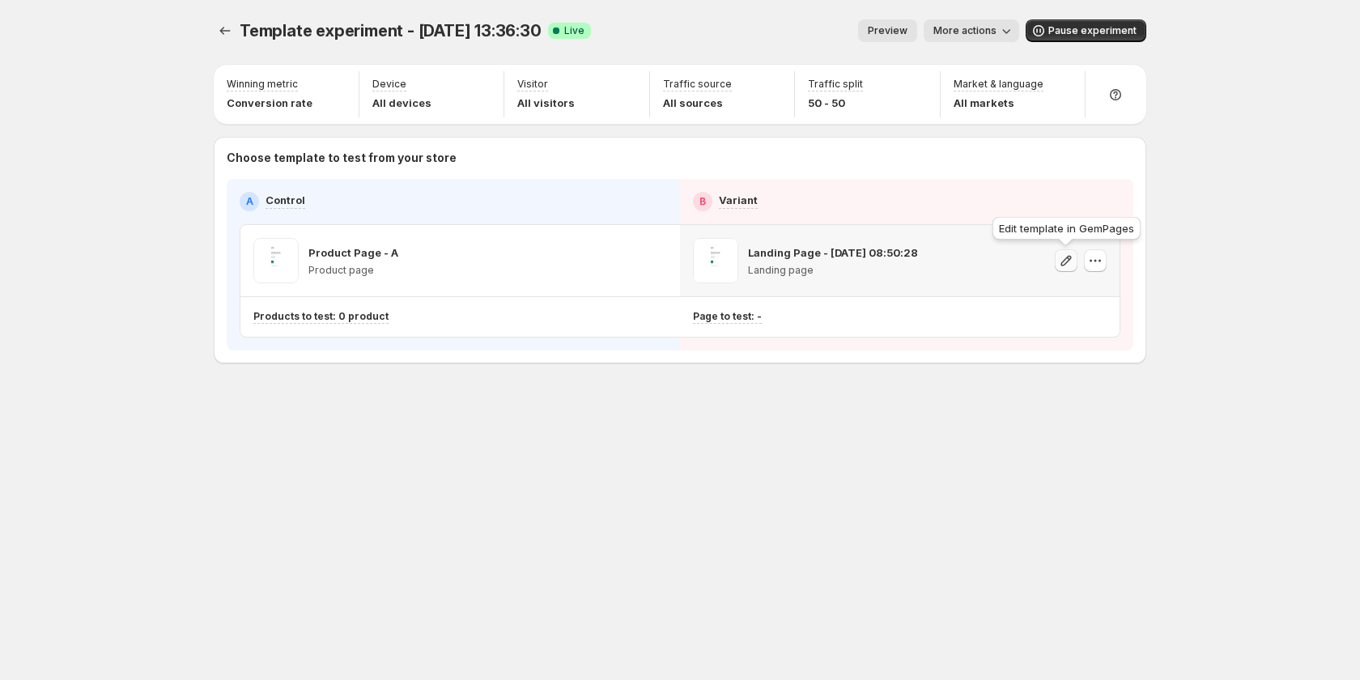
click at [1063, 261] on icon "button" at bounding box center [1066, 260] width 11 height 11
